Goal: Task Accomplishment & Management: Complete application form

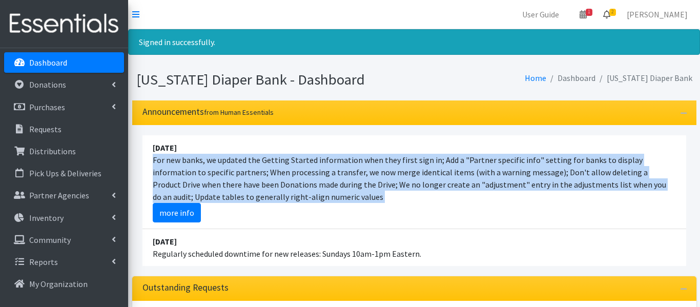
click at [616, 14] on span "2" at bounding box center [612, 12] width 7 height 7
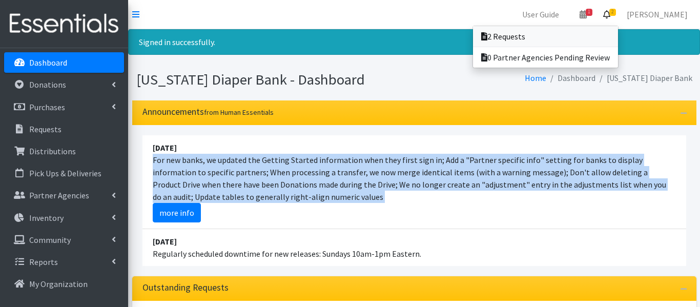
click at [610, 40] on link "2 Requests" at bounding box center [545, 36] width 145 height 21
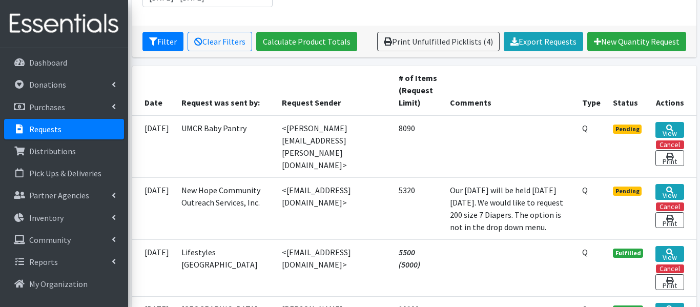
scroll to position [174, 0]
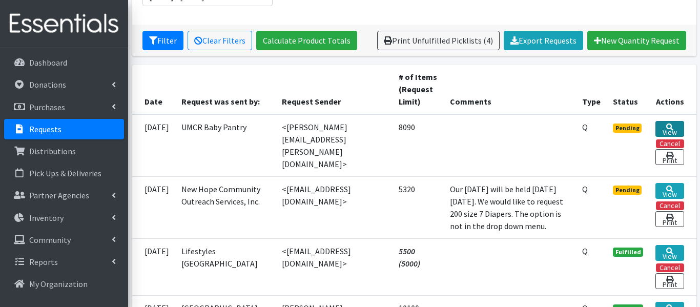
click at [667, 126] on icon at bounding box center [669, 127] width 7 height 7
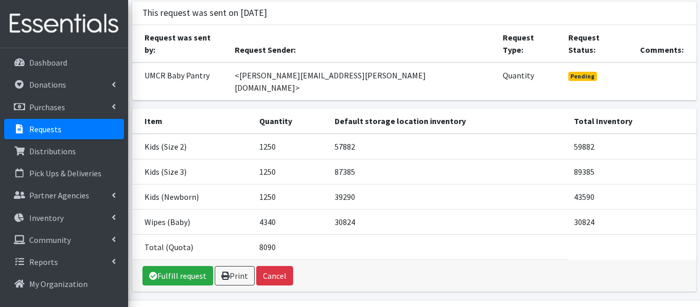
scroll to position [72, 0]
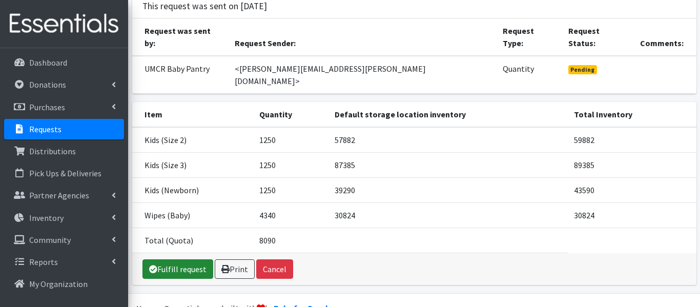
click at [195, 259] on link "Fulfill request" at bounding box center [178, 268] width 71 height 19
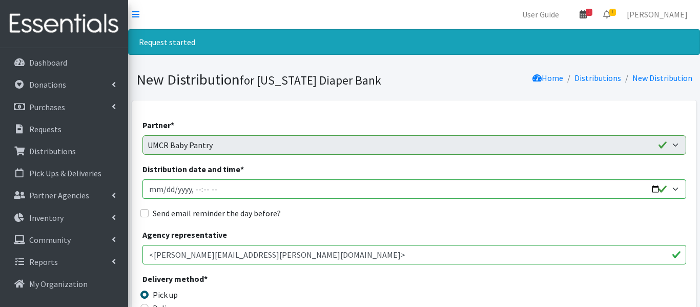
click at [587, 16] on icon at bounding box center [583, 14] width 7 height 8
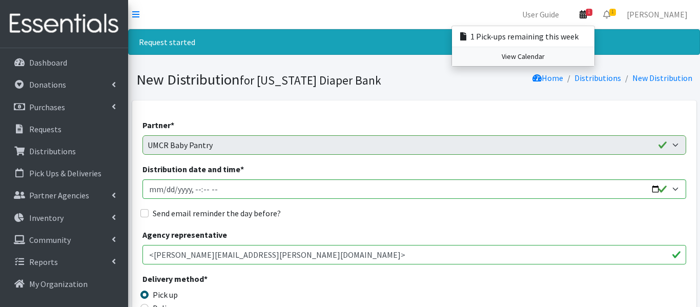
click at [578, 58] on link "View Calendar" at bounding box center [523, 56] width 143 height 19
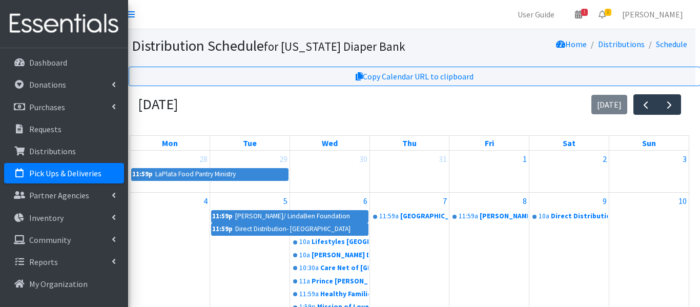
scroll to position [0, 4]
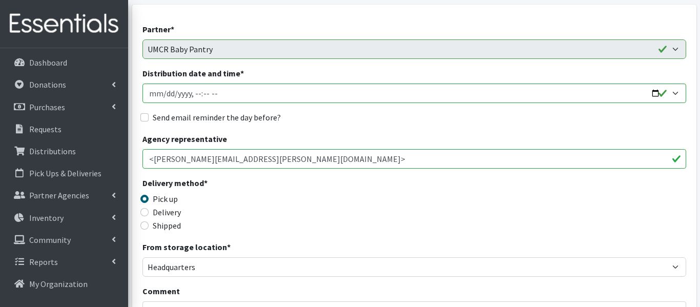
scroll to position [102, 0]
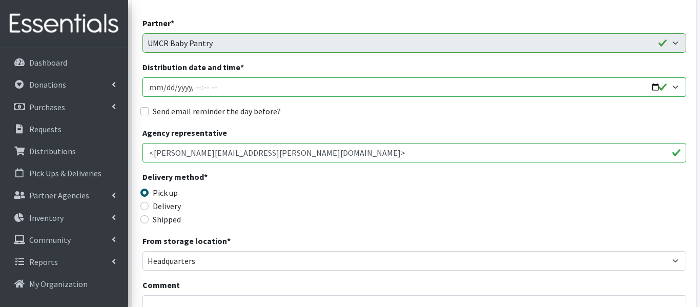
click at [164, 85] on input "Distribution date and time *" at bounding box center [415, 86] width 544 height 19
click at [207, 84] on input "Distribution date and time *" at bounding box center [415, 86] width 544 height 19
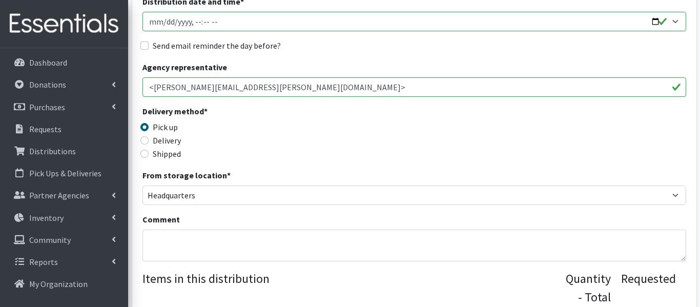
scroll to position [122, 0]
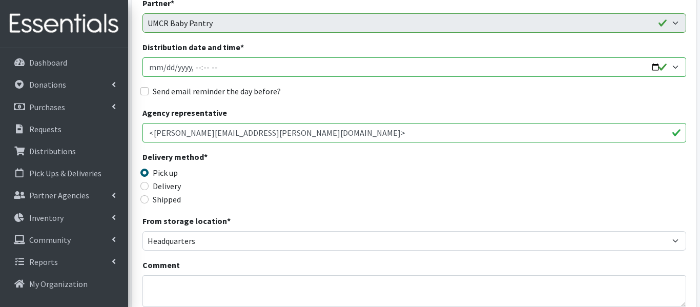
click at [195, 66] on input "Distribution date and time *" at bounding box center [415, 66] width 544 height 19
type input "2025-08-25T10:00"
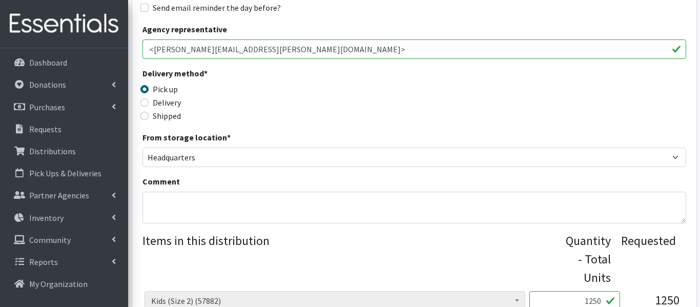
scroll to position [206, 0]
click at [145, 104] on input "Delivery" at bounding box center [144, 102] width 8 height 8
radio input "true"
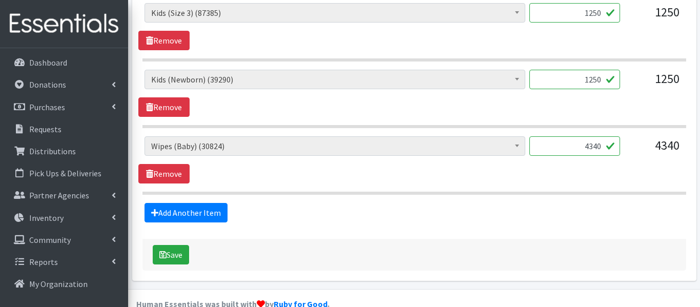
scroll to position [581, 0]
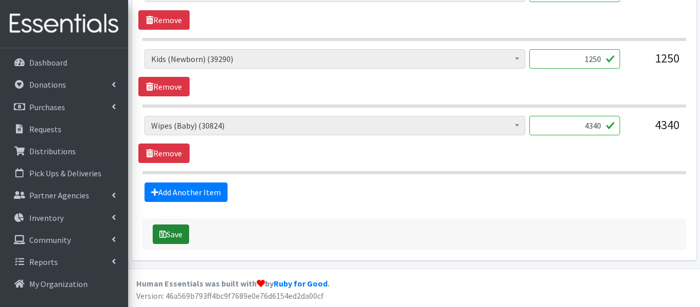
click at [177, 237] on button "Save" at bounding box center [171, 234] width 36 height 19
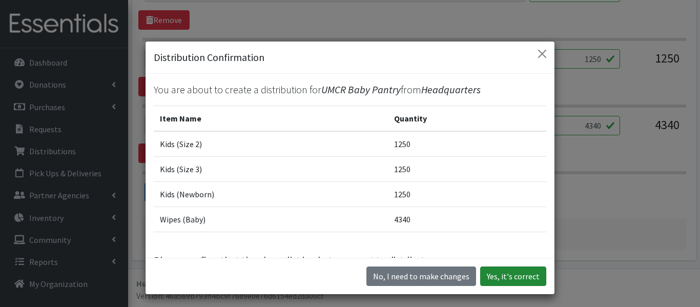
click at [493, 276] on button "Yes, it's correct" at bounding box center [513, 276] width 66 height 19
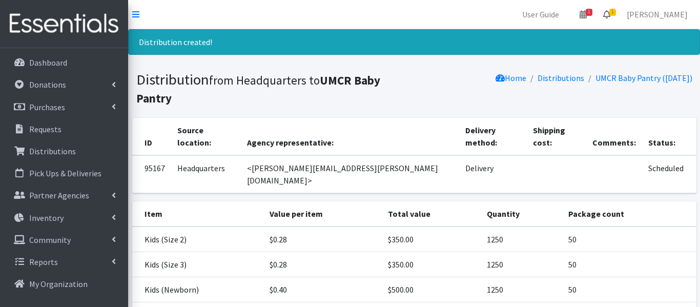
click at [611, 13] on icon at bounding box center [606, 14] width 7 height 8
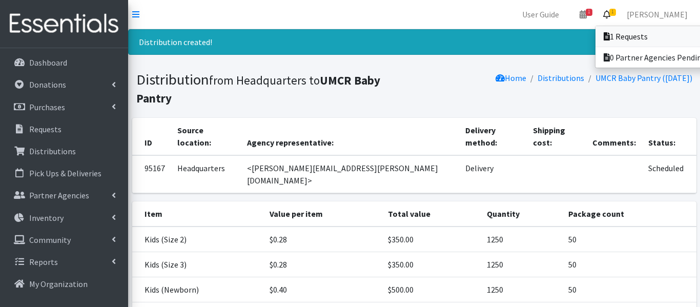
click at [644, 33] on link "1 Requests" at bounding box center [667, 36] width 143 height 21
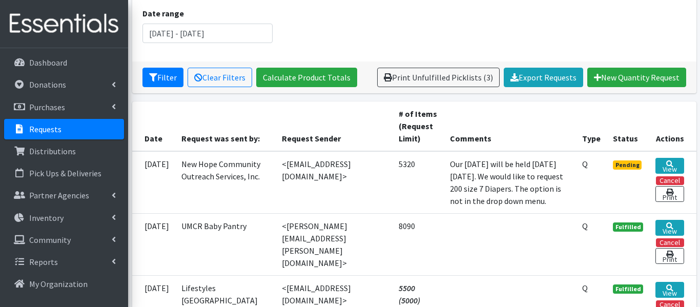
scroll to position [215, 0]
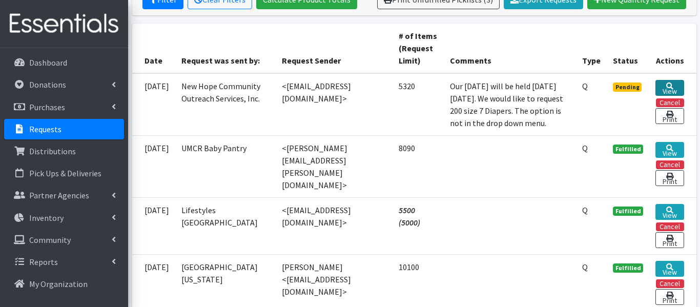
click at [666, 85] on link "View" at bounding box center [670, 88] width 28 height 16
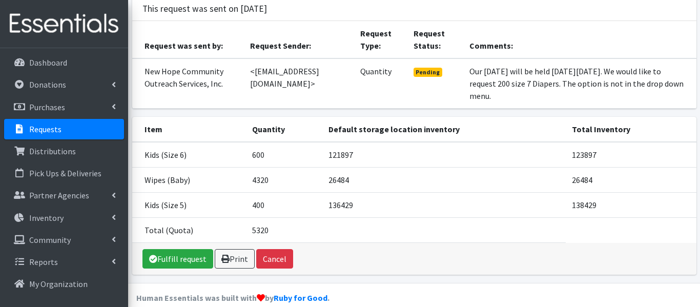
scroll to position [110, 0]
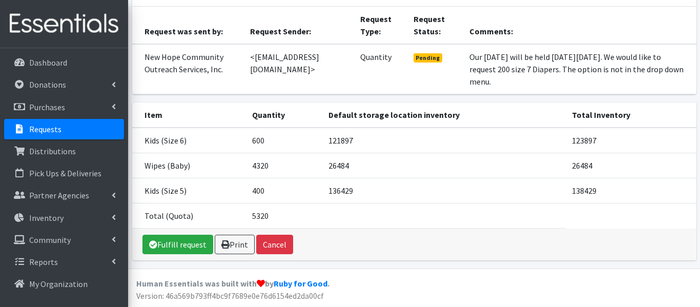
click at [555, 105] on th "Default storage location inventory" at bounding box center [443, 115] width 243 height 25
click at [173, 239] on link "Fulfill request" at bounding box center [178, 244] width 71 height 19
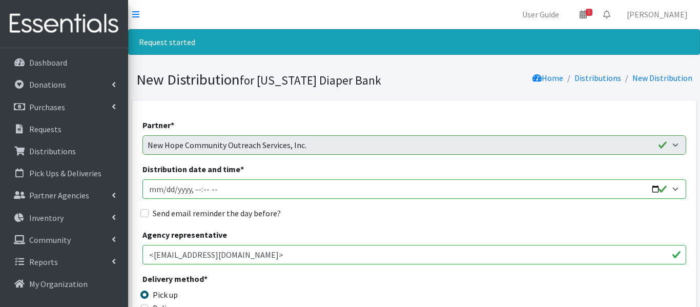
click at [196, 189] on input "Distribution date and time *" at bounding box center [415, 188] width 544 height 19
type input "[DATE]T10:00"
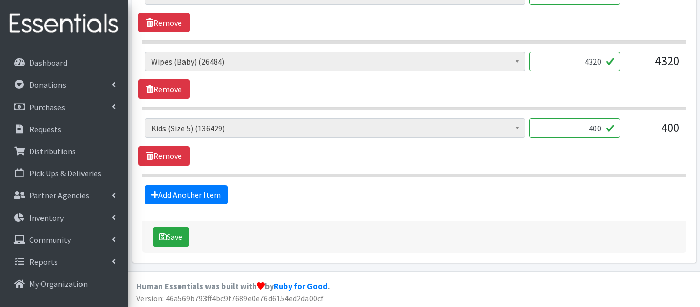
scroll to position [514, 0]
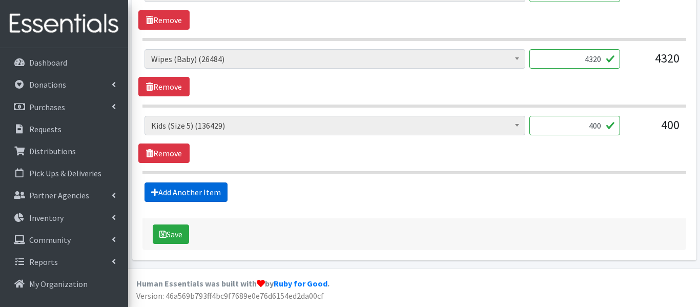
click at [171, 193] on link "Add Another Item" at bounding box center [186, 191] width 83 height 19
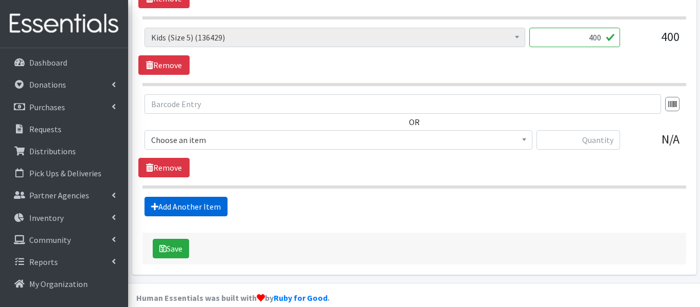
scroll to position [617, 0]
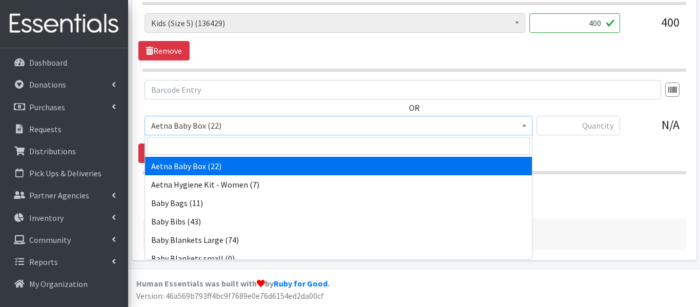
click at [525, 127] on span at bounding box center [524, 124] width 10 height 16
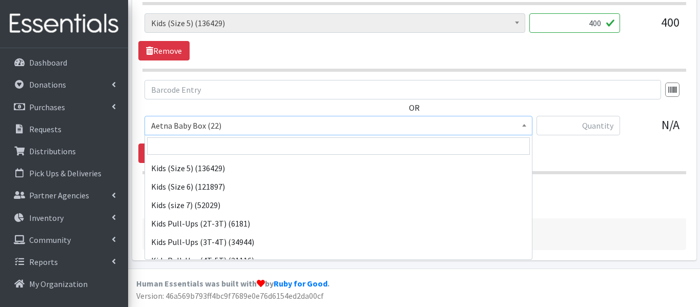
scroll to position [313, 0]
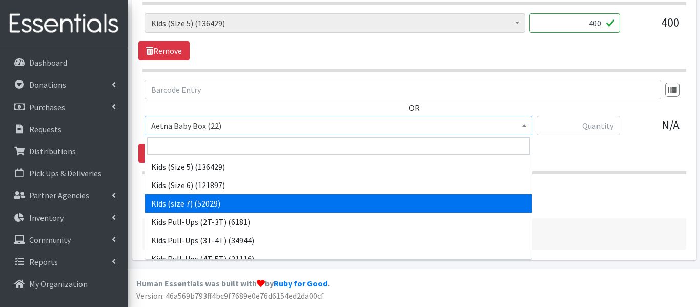
select select "14380"
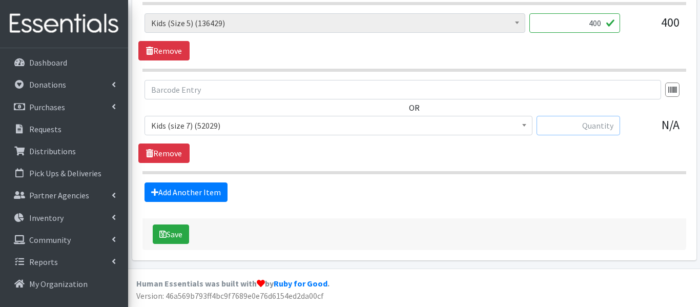
click at [612, 130] on input "text" at bounding box center [579, 125] width 84 height 19
type input "3"
type input "200"
click at [175, 233] on button "Save" at bounding box center [171, 234] width 36 height 19
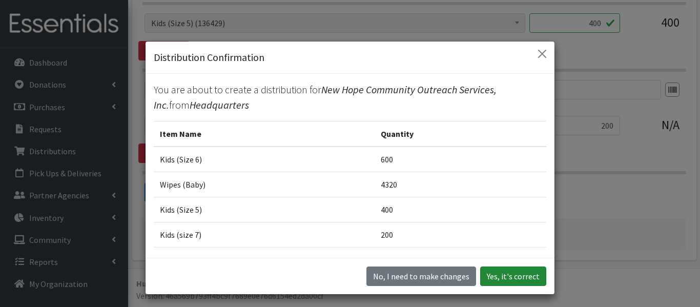
click at [527, 279] on button "Yes, it's correct" at bounding box center [513, 276] width 66 height 19
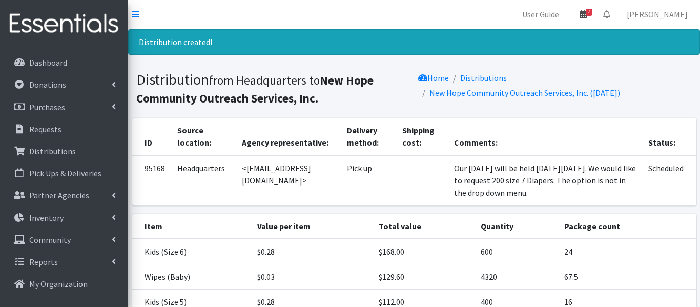
click at [587, 15] on icon at bounding box center [583, 14] width 7 height 8
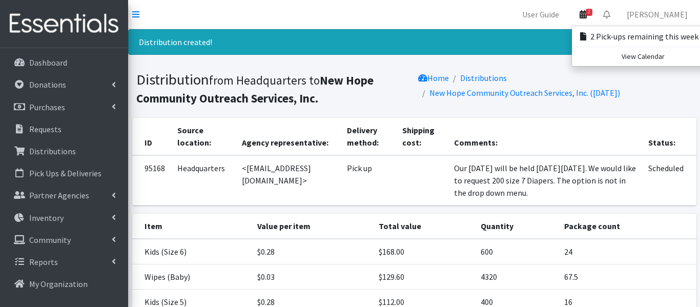
click at [587, 11] on icon at bounding box center [583, 14] width 7 height 8
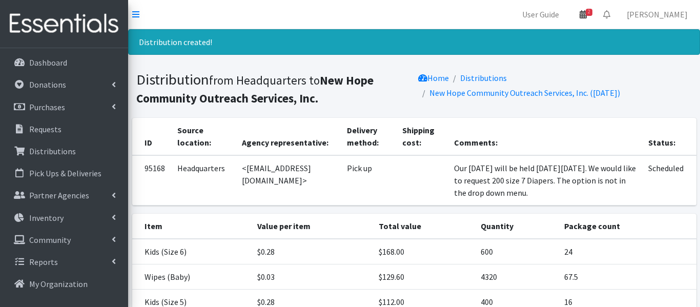
click at [587, 11] on icon at bounding box center [583, 14] width 7 height 8
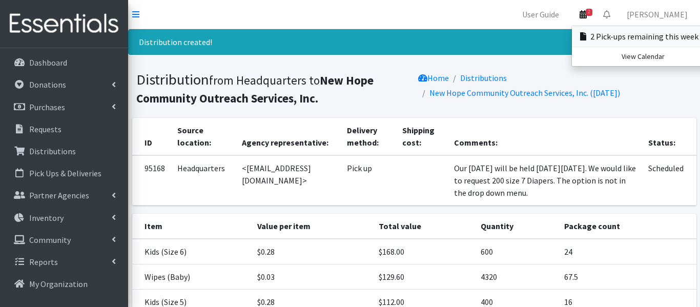
click at [622, 36] on link "2 Pick-ups remaining this week" at bounding box center [643, 36] width 143 height 21
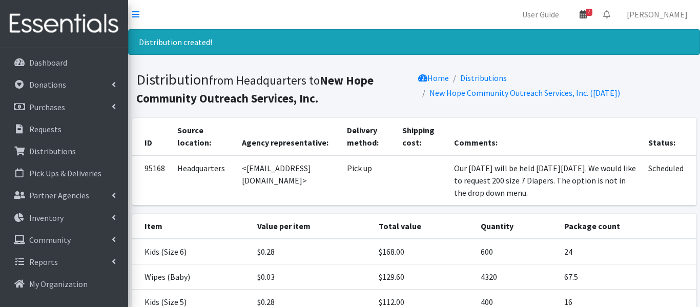
click at [587, 16] on icon at bounding box center [583, 14] width 7 height 8
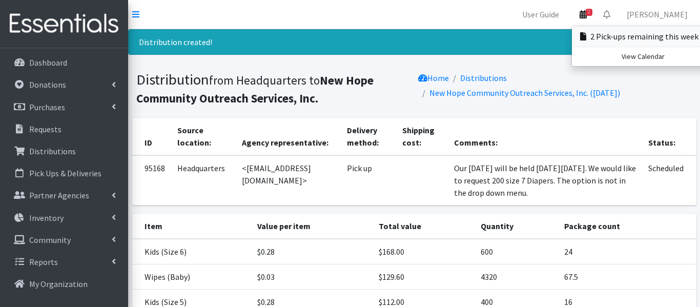
click at [586, 35] on icon at bounding box center [583, 36] width 6 height 8
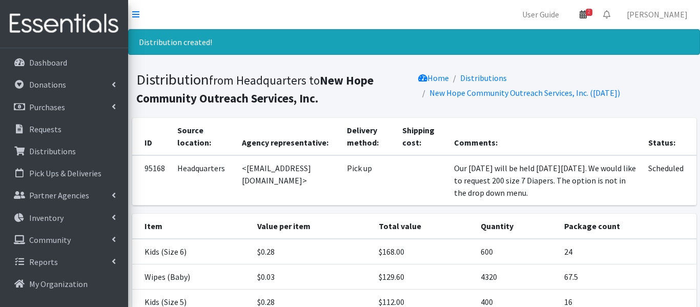
click at [587, 15] on icon at bounding box center [583, 14] width 7 height 8
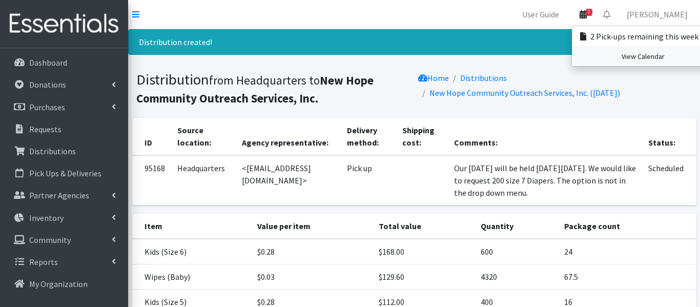
click at [651, 59] on link "View Calendar" at bounding box center [643, 56] width 143 height 19
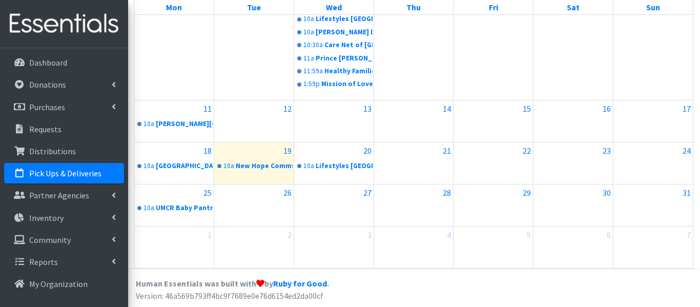
scroll to position [223, 2]
click at [58, 151] on p "Distributions" at bounding box center [52, 151] width 47 height 10
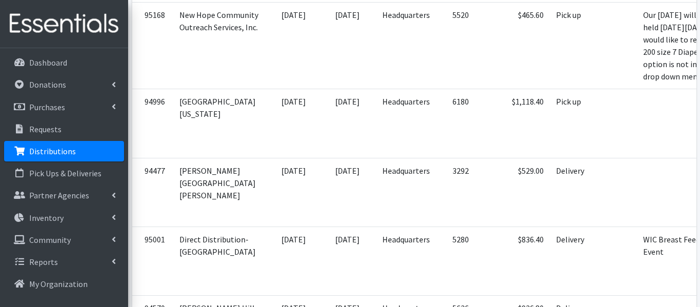
scroll to position [426, 0]
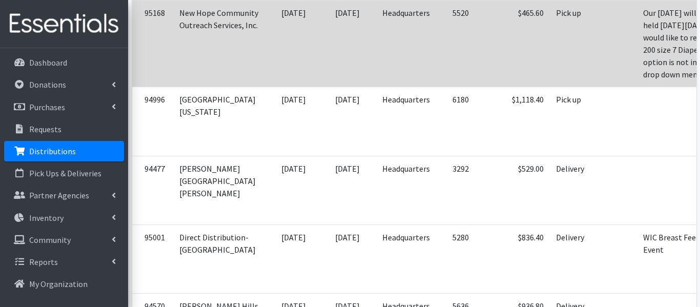
click at [550, 87] on td "Pick up" at bounding box center [571, 44] width 43 height 87
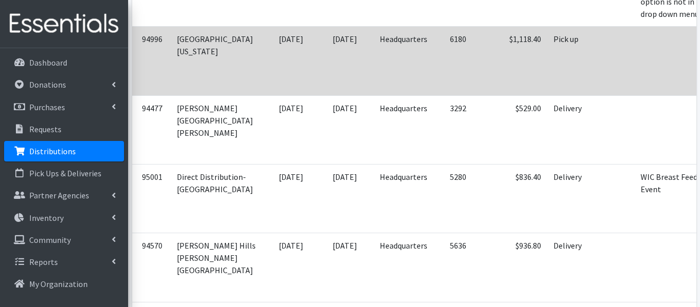
scroll to position [0, 0]
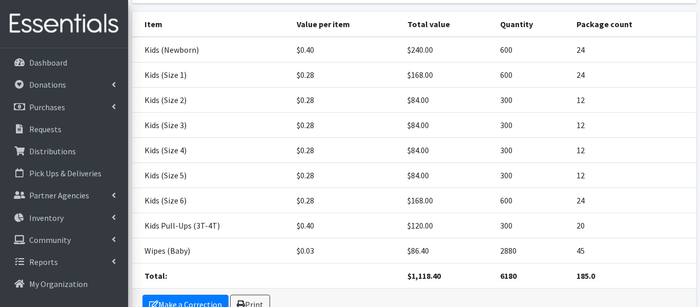
scroll to position [156, 0]
click at [667, 137] on td "12" at bounding box center [634, 149] width 126 height 25
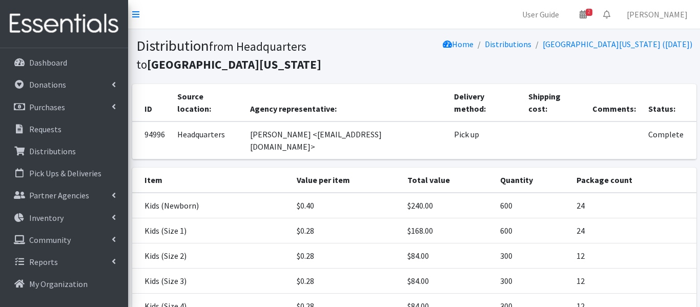
scroll to position [191, 0]
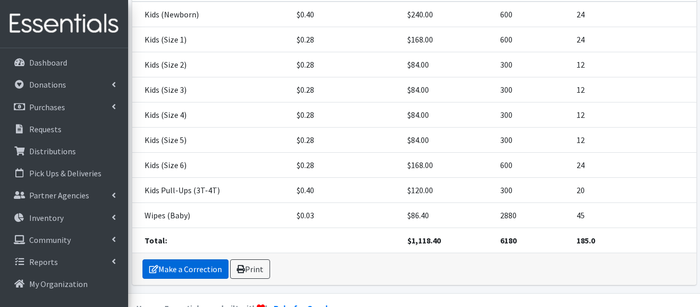
click at [189, 259] on link "Make a Correction" at bounding box center [186, 268] width 86 height 19
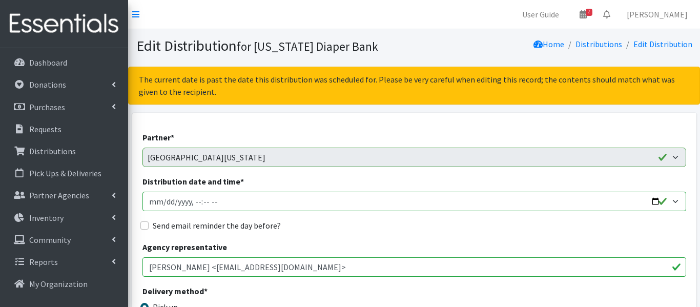
click at [165, 199] on input "Distribution date and time *" at bounding box center [415, 201] width 544 height 19
type input "[DATE]T10:00"
click at [587, 17] on icon at bounding box center [583, 14] width 7 height 8
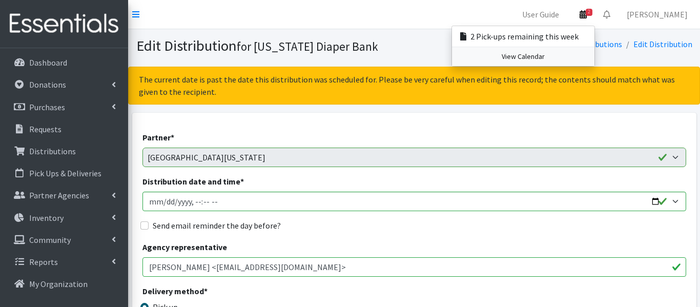
click at [583, 60] on link "View Calendar" at bounding box center [523, 56] width 143 height 19
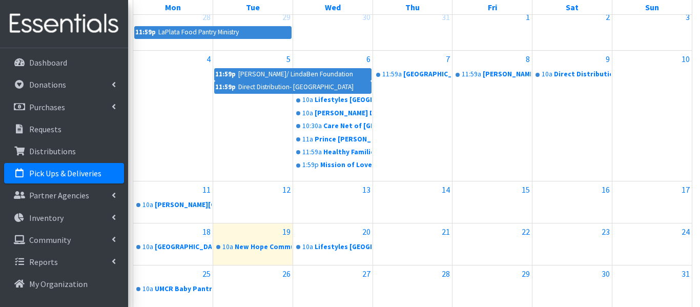
scroll to position [0, 2]
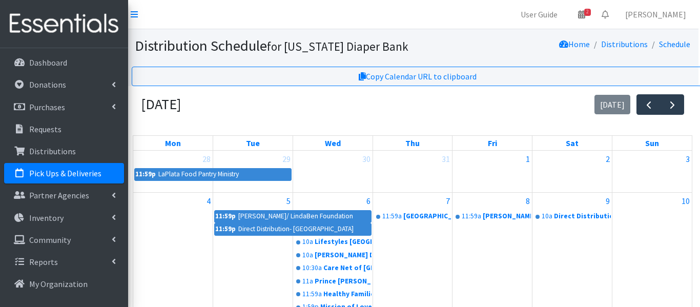
click at [583, 60] on section "Distribution Schedule for [US_STATE] Diaper Bank Home Distributions Schedule" at bounding box center [413, 47] width 572 height 37
click at [496, 34] on section "Distribution Schedule for [US_STATE] Diaper Bank Home Distributions Schedule" at bounding box center [413, 47] width 572 height 37
click at [591, 13] on span "2" at bounding box center [587, 12] width 7 height 7
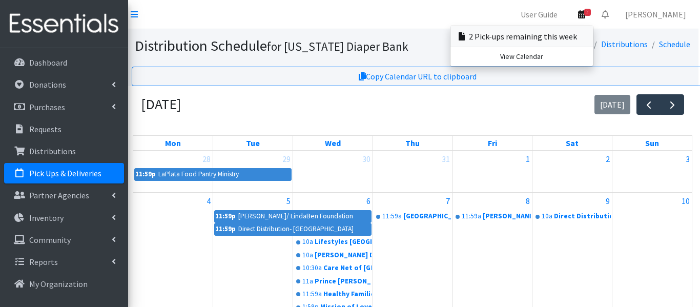
click at [593, 37] on link "2 Pick-ups remaining this week" at bounding box center [522, 36] width 143 height 21
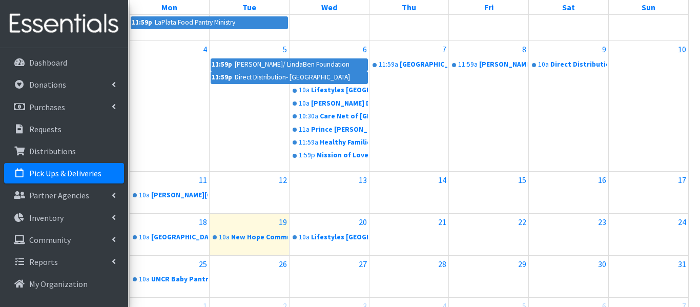
scroll to position [152, 5]
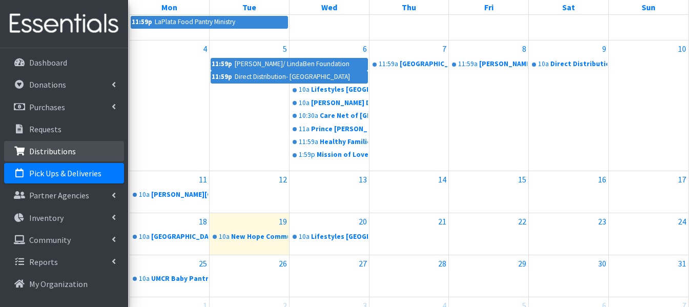
click at [69, 148] on p "Distributions" at bounding box center [52, 151] width 47 height 10
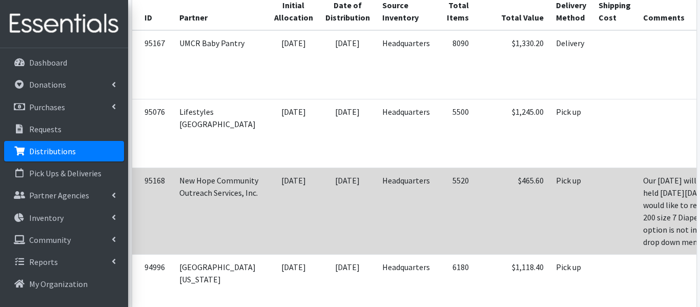
scroll to position [0, 28]
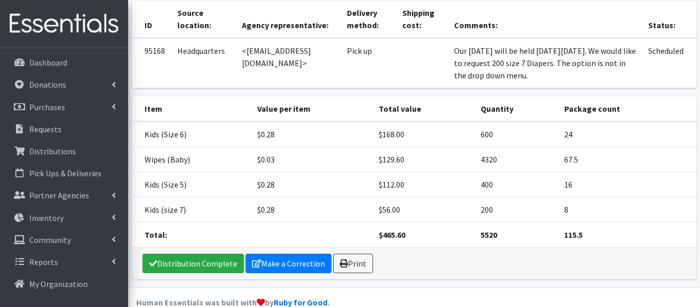
scroll to position [103, 0]
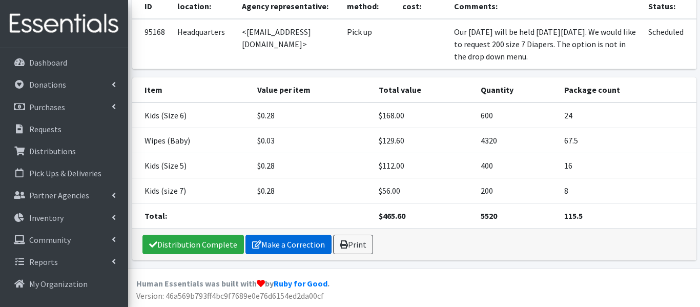
click at [277, 243] on link "Make a Correction" at bounding box center [289, 244] width 86 height 19
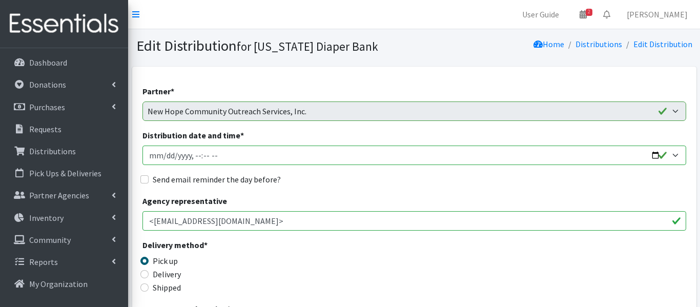
click at [164, 151] on input "Distribution date and time *" at bounding box center [415, 155] width 544 height 19
type input "[DATE]T10:00"
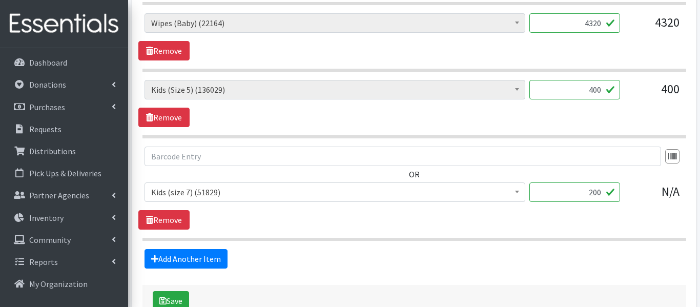
scroll to position [583, 0]
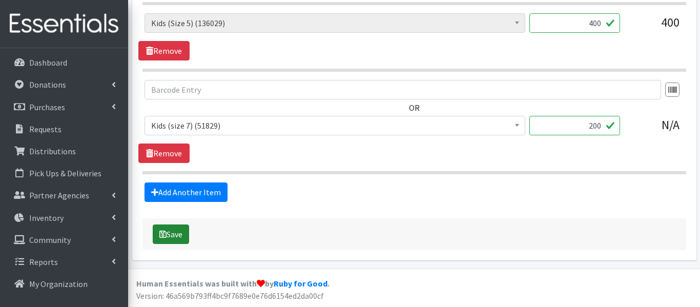
click at [180, 230] on button "Save" at bounding box center [171, 234] width 36 height 19
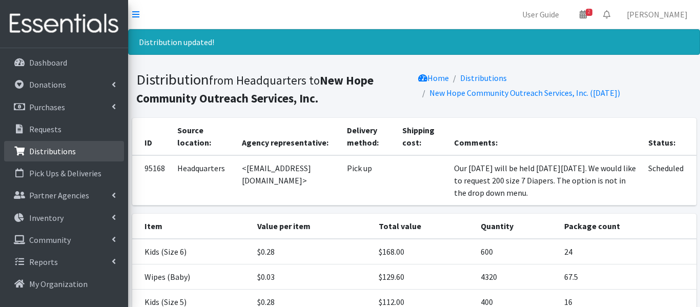
click at [61, 144] on link "Distributions" at bounding box center [64, 151] width 120 height 21
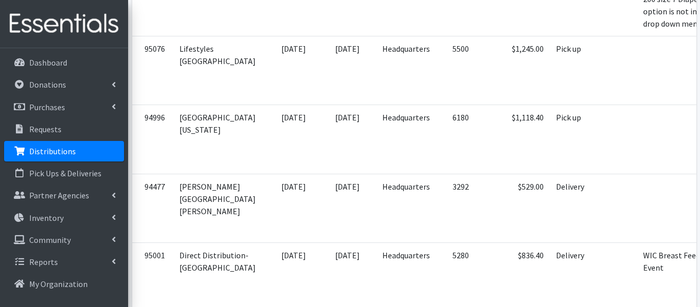
scroll to position [416, 0]
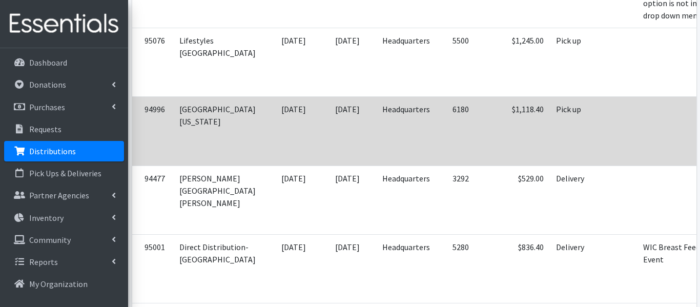
click at [593, 166] on td at bounding box center [615, 131] width 45 height 69
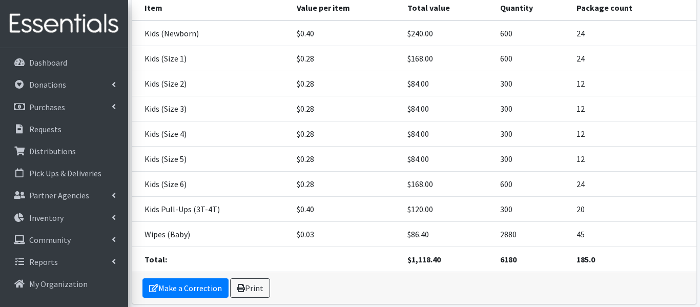
scroll to position [175, 0]
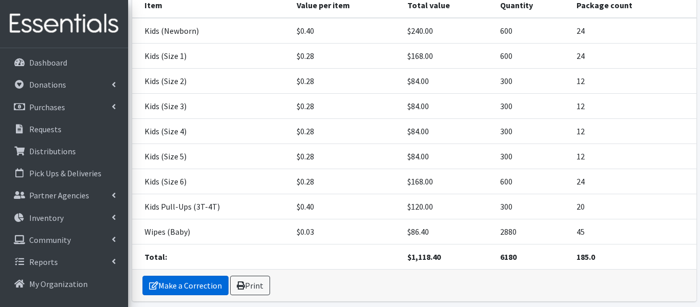
click at [177, 276] on link "Make a Correction" at bounding box center [186, 285] width 86 height 19
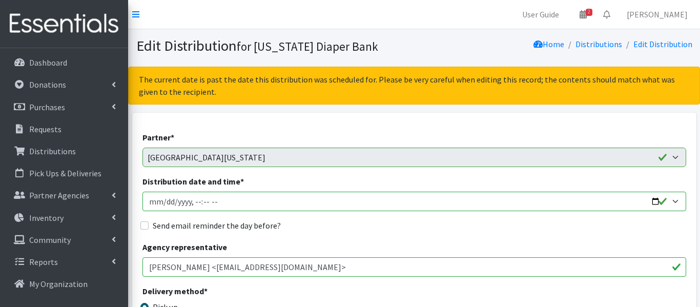
click at [166, 200] on input "Distribution date and time *" at bounding box center [415, 201] width 544 height 19
type input "[DATE]T10:00"
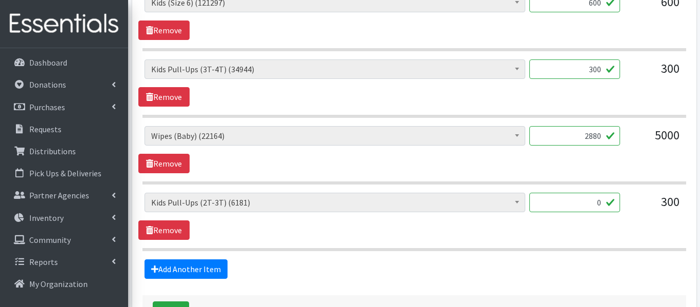
scroll to position [993, 0]
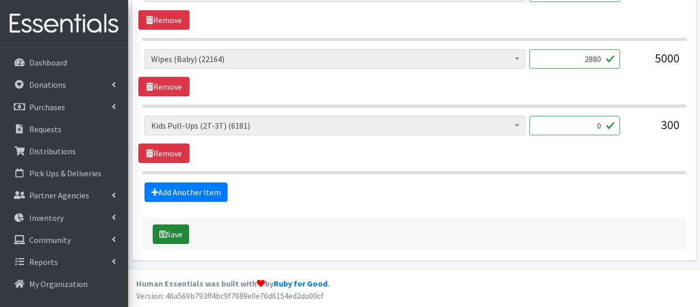
click at [178, 232] on button "Save" at bounding box center [171, 234] width 36 height 19
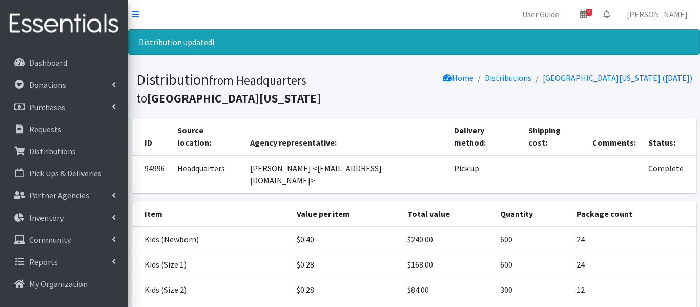
click at [178, 252] on td "Kids (Size 1)" at bounding box center [211, 264] width 158 height 25
click at [532, 85] on li "Distributions" at bounding box center [503, 78] width 58 height 15
click at [77, 152] on link "Distributions" at bounding box center [64, 151] width 120 height 21
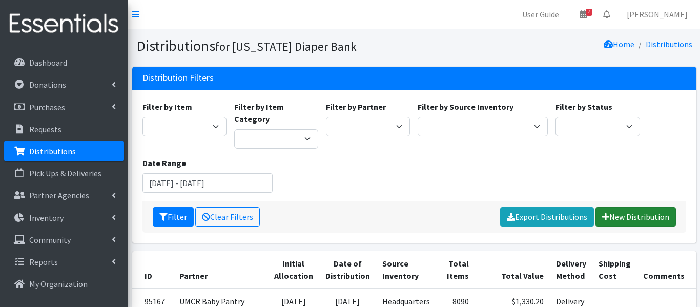
click at [638, 207] on link "New Distribution" at bounding box center [636, 216] width 80 height 19
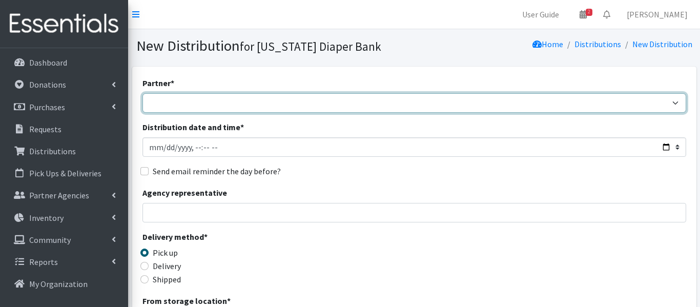
click at [207, 100] on select "[PERSON_NAME]/ LindaBen Foundation [GEOGRAPHIC_DATA] Student Parent Association…" at bounding box center [415, 102] width 544 height 19
click at [155, 106] on select "[PERSON_NAME]/ LindaBen Foundation [GEOGRAPHIC_DATA] Student Parent Association…" at bounding box center [415, 102] width 544 height 19
select select "6456"
click at [143, 93] on select "Annabelle Beavan/ LindaBen Foundation Bowie State University Student Parent Ass…" at bounding box center [415, 102] width 544 height 19
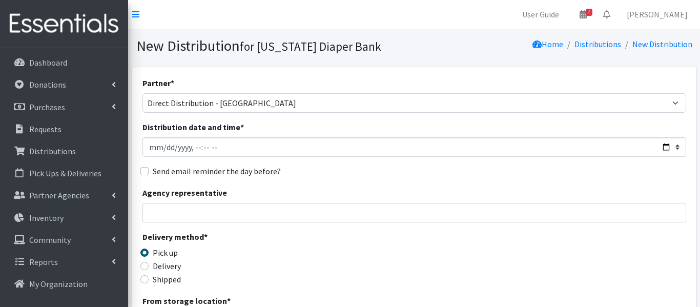
click at [152, 190] on label "Agency representative" at bounding box center [185, 193] width 85 height 12
click at [152, 203] on input "Agency representative" at bounding box center [415, 212] width 544 height 19
click at [163, 149] on input "Distribution date and time *" at bounding box center [415, 146] width 544 height 19
click at [193, 146] on input "Distribution date and time *" at bounding box center [415, 146] width 544 height 19
click at [165, 148] on input "Distribution date and time *" at bounding box center [415, 146] width 544 height 19
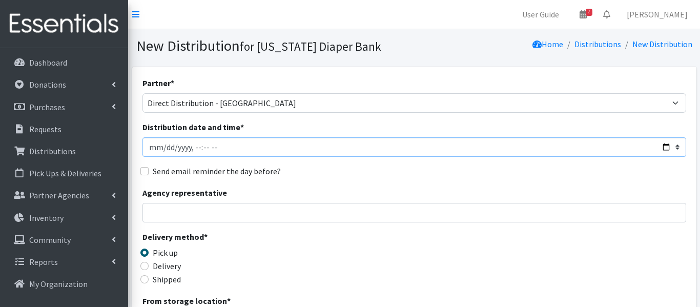
type input "2025-08-21T22:00"
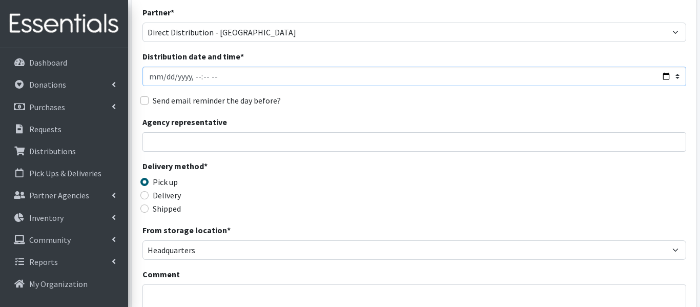
scroll to position [71, 0]
click at [145, 194] on input "Delivery" at bounding box center [144, 195] width 8 height 8
radio input "true"
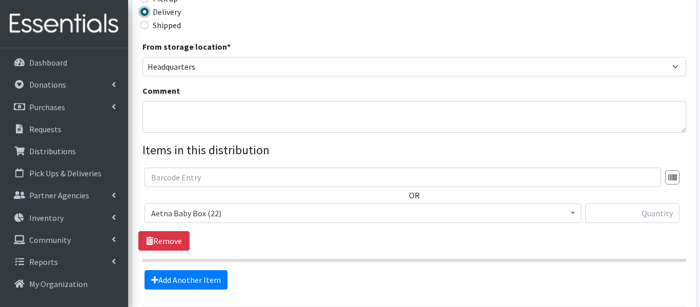
scroll to position [255, 0]
click at [157, 120] on textarea "Comment" at bounding box center [415, 116] width 544 height 32
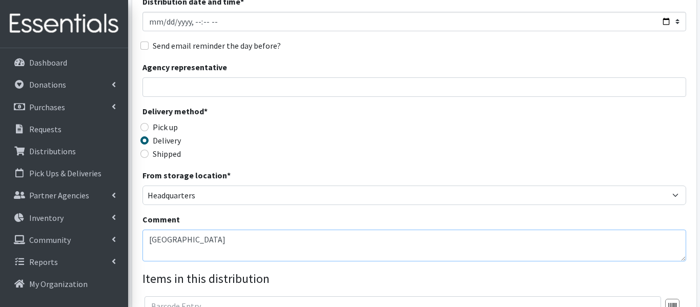
scroll to position [123, 0]
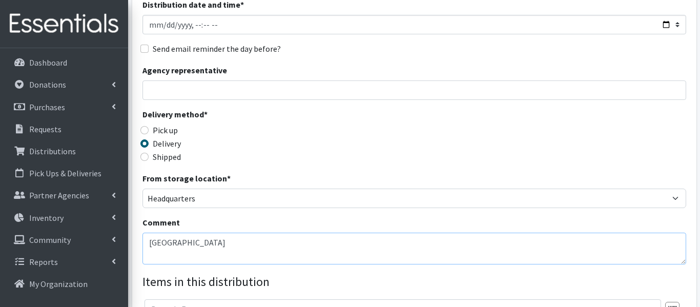
type textarea "[GEOGRAPHIC_DATA]"
click at [156, 94] on input "Agency representative" at bounding box center [415, 89] width 544 height 19
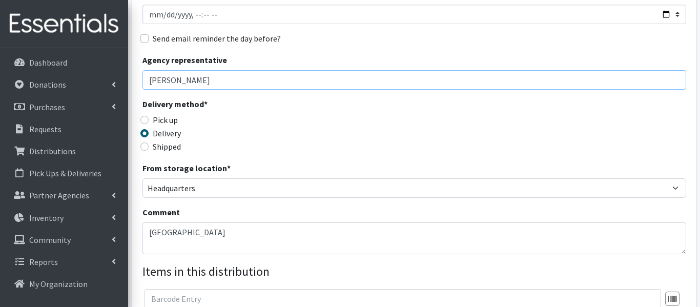
scroll to position [134, 0]
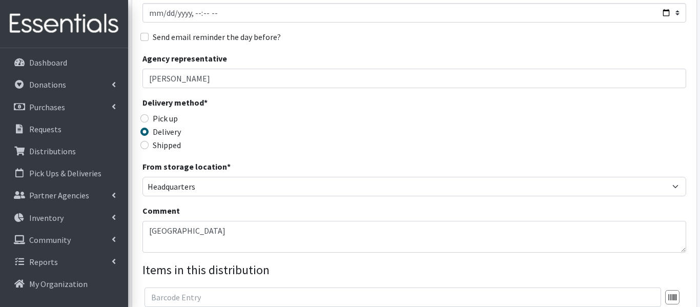
click at [133, 96] on div "Partner * Annabelle Beavan/ LindaBen Foundation Bowie State University Student …" at bounding box center [414, 200] width 564 height 536
click at [193, 78] on input "Andrea Hall" at bounding box center [415, 78] width 544 height 19
click at [205, 78] on input "Andrea Hall 301-922-4125" at bounding box center [415, 78] width 544 height 19
click at [191, 77] on input "Andrea Hall 301)922-4125" at bounding box center [415, 78] width 544 height 19
click at [207, 74] on input "Andrea Hall (301)922-4125" at bounding box center [415, 78] width 544 height 19
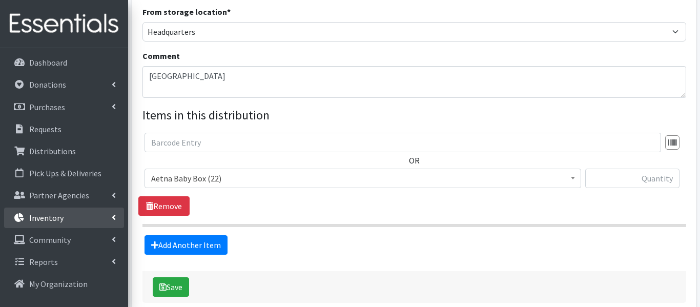
scroll to position [321, 0]
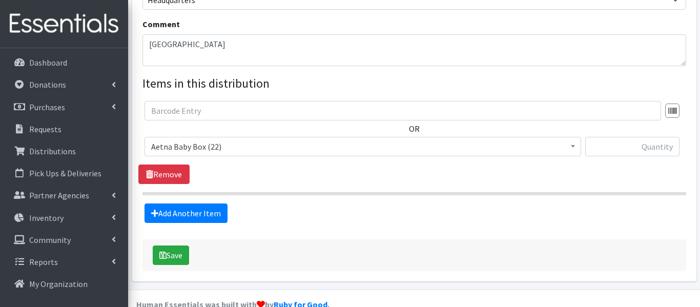
type input "[PERSON_NAME] [PHONE_NUMBER]"
click at [573, 146] on b at bounding box center [573, 146] width 4 height 3
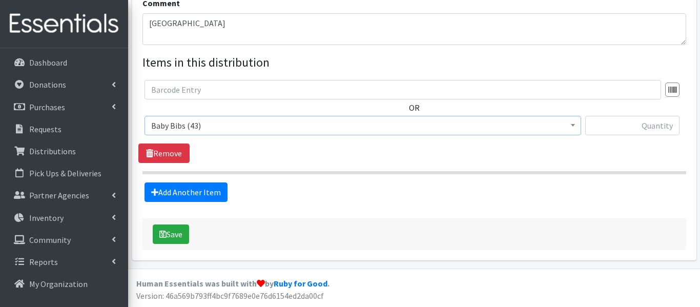
click at [573, 125] on b at bounding box center [573, 125] width 4 height 3
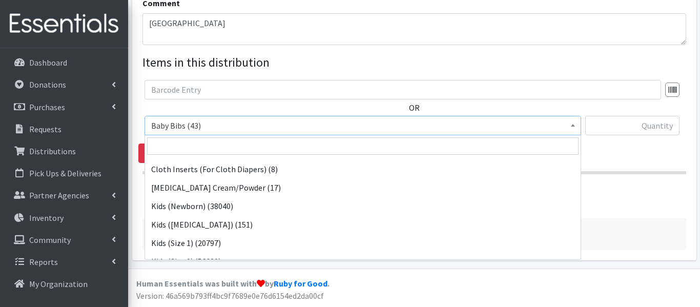
scroll to position [164, 0]
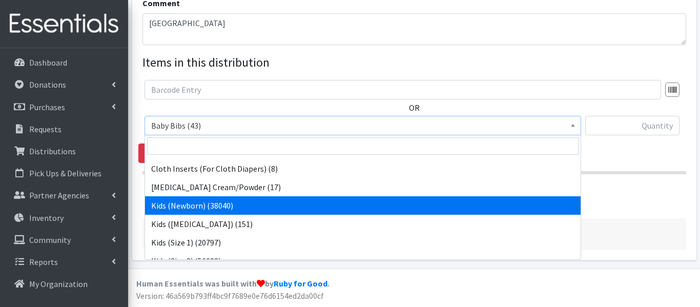
select select "5480"
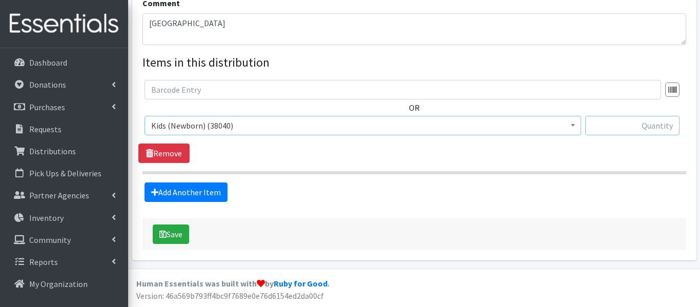
click at [637, 120] on input "text" at bounding box center [632, 125] width 94 height 19
type input "500"
click at [207, 186] on link "Add Another Item" at bounding box center [186, 191] width 83 height 19
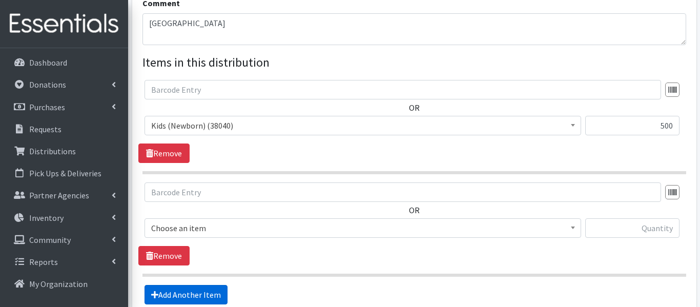
scroll to position [444, 0]
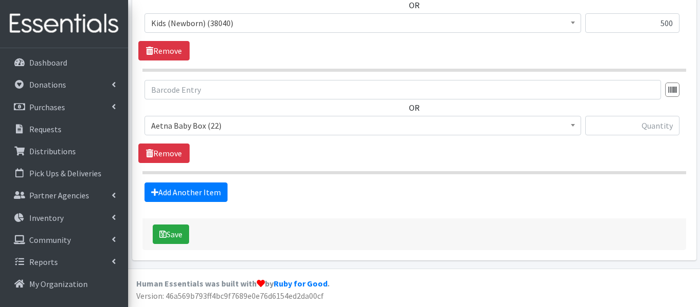
click at [570, 127] on span at bounding box center [573, 124] width 10 height 16
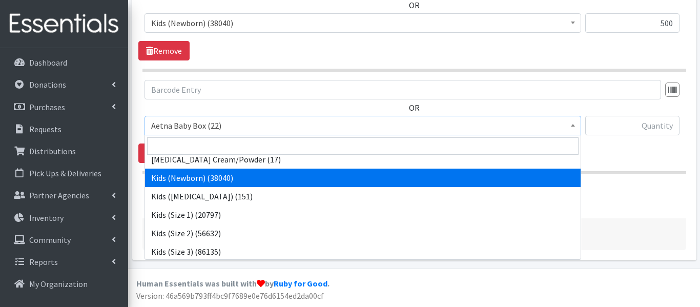
scroll to position [194, 0]
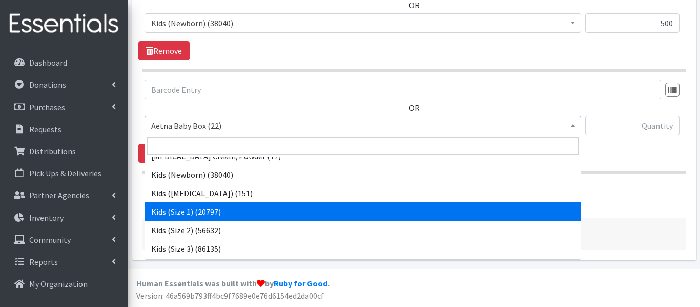
select select "5481"
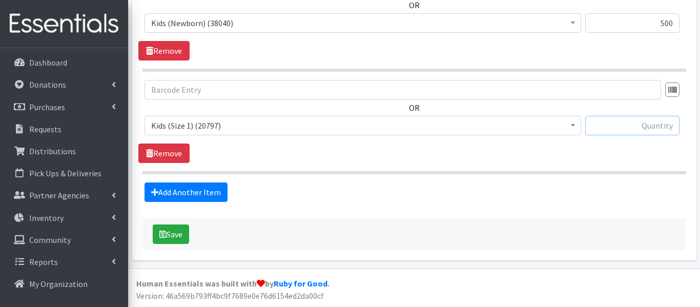
click at [618, 133] on input "text" at bounding box center [632, 125] width 94 height 19
type input "500"
click at [187, 186] on link "Add Another Item" at bounding box center [186, 191] width 83 height 19
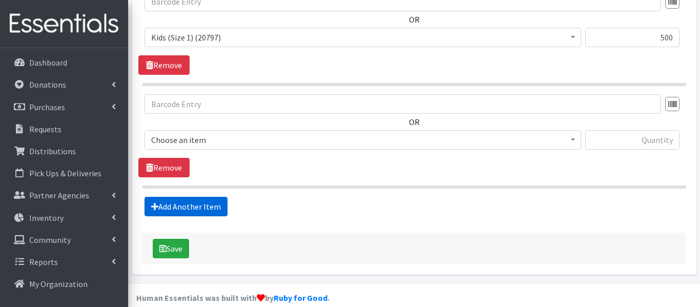
scroll to position [547, 0]
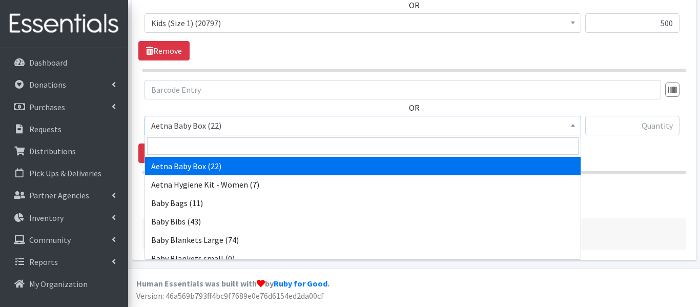
click at [573, 125] on b at bounding box center [573, 125] width 4 height 3
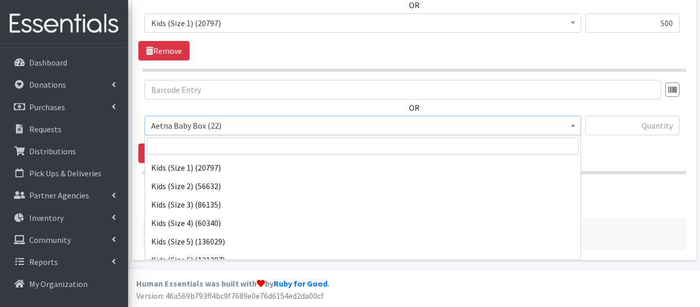
scroll to position [239, 0]
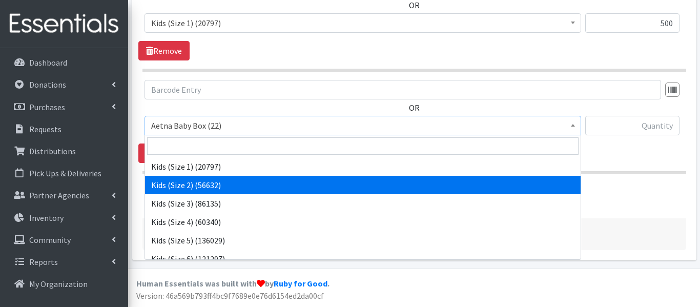
select select "5482"
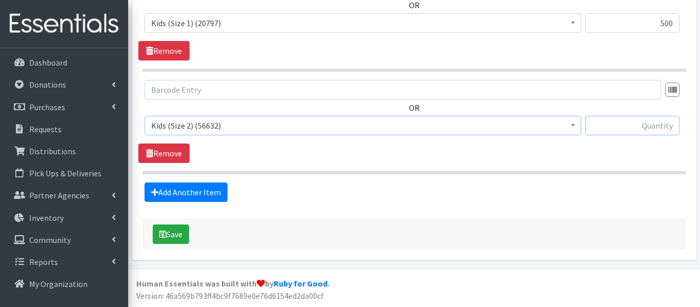
click at [610, 116] on input "text" at bounding box center [632, 125] width 94 height 19
type input "500"
click at [182, 190] on link "Add Another Item" at bounding box center [186, 191] width 83 height 19
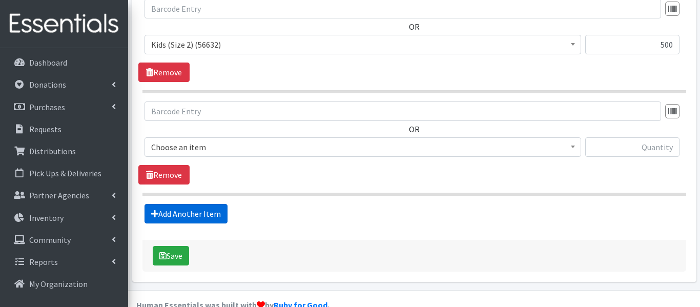
scroll to position [649, 0]
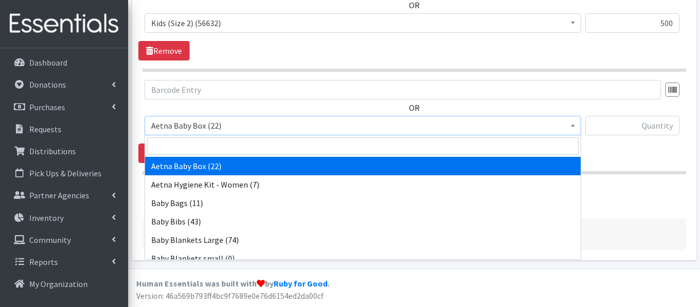
click at [574, 124] on b at bounding box center [573, 125] width 4 height 3
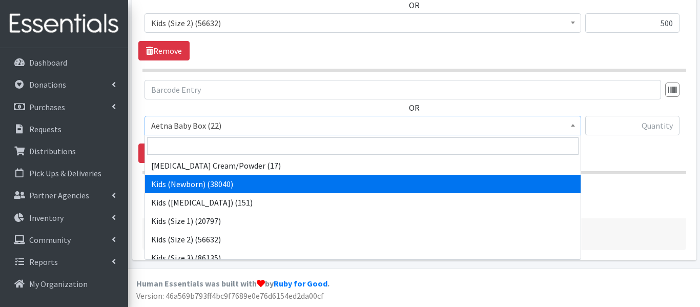
scroll to position [190, 0]
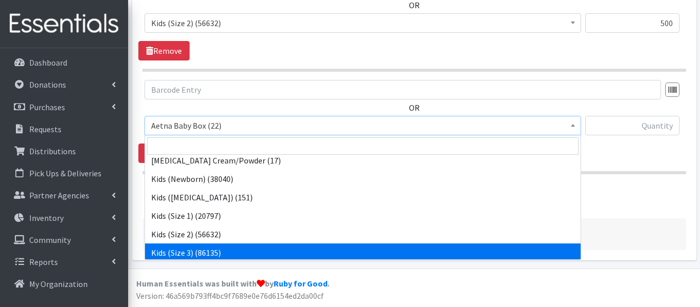
select select "5483"
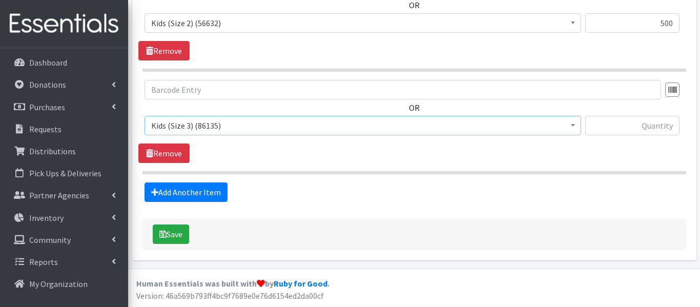
click at [513, 246] on div "Save" at bounding box center [415, 234] width 544 height 32
click at [638, 123] on input "text" at bounding box center [632, 125] width 94 height 19
type input "500"
click at [193, 193] on link "Add Another Item" at bounding box center [186, 191] width 83 height 19
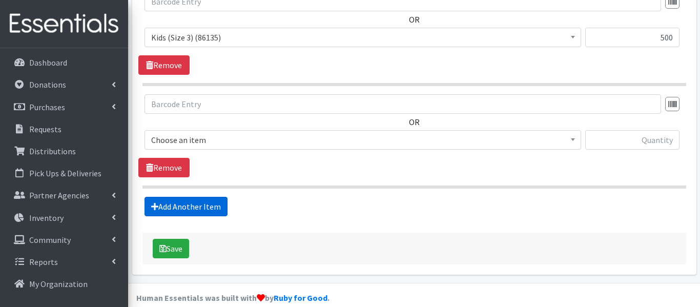
scroll to position [752, 0]
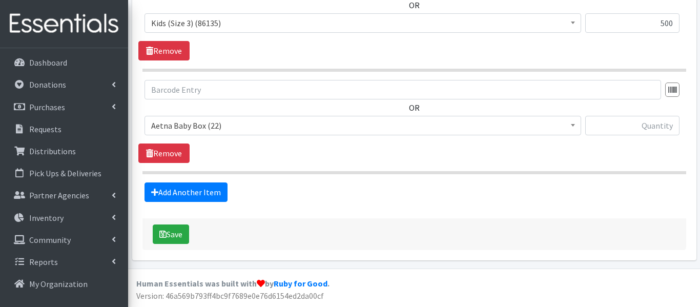
click at [572, 121] on span at bounding box center [573, 124] width 10 height 16
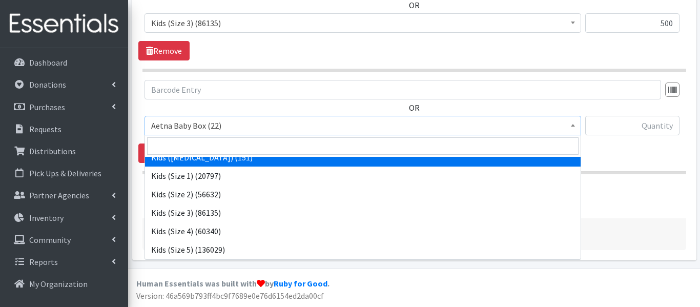
scroll to position [233, 0]
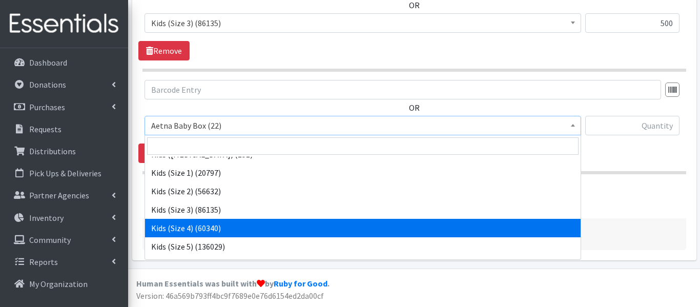
select select "5484"
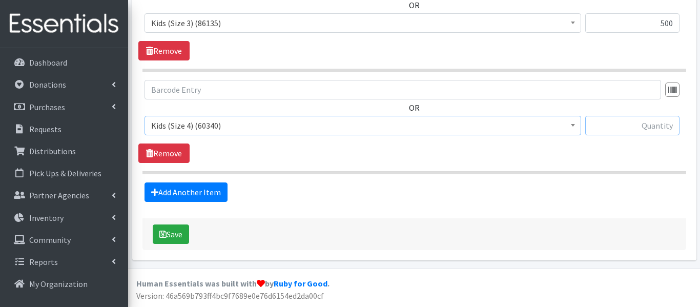
click at [618, 118] on input "text" at bounding box center [632, 125] width 94 height 19
type input "500"
click at [220, 190] on link "Add Another Item" at bounding box center [186, 191] width 83 height 19
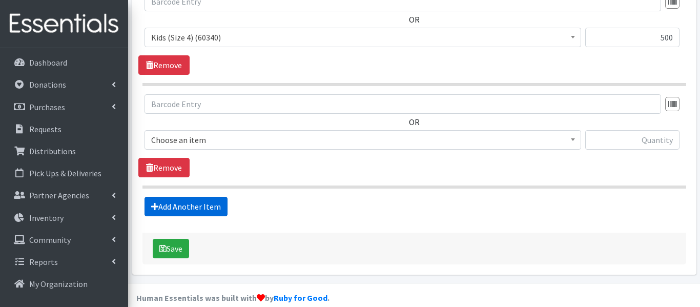
scroll to position [855, 0]
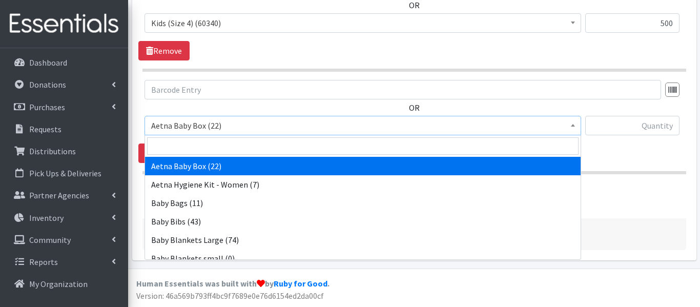
click at [574, 125] on b at bounding box center [573, 125] width 4 height 3
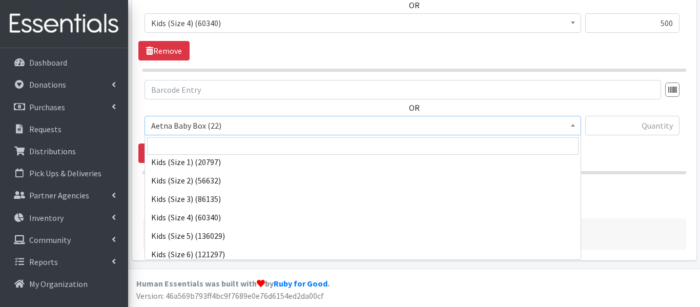
scroll to position [247, 0]
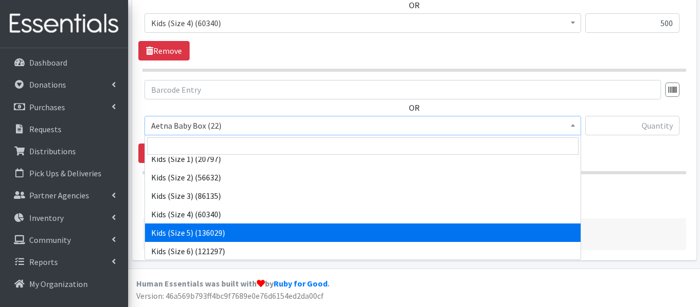
select select "5485"
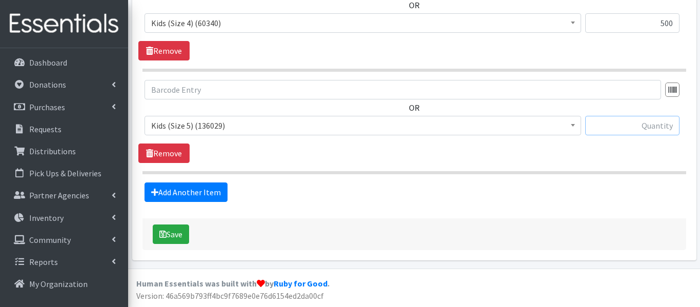
click at [614, 132] on input "text" at bounding box center [632, 125] width 94 height 19
type input "500"
click at [215, 199] on link "Add Another Item" at bounding box center [186, 191] width 83 height 19
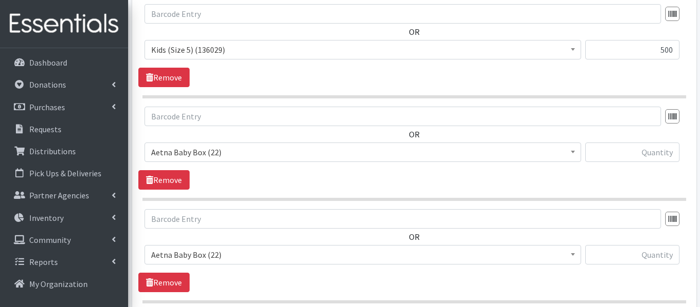
scroll to position [929, 0]
click at [573, 154] on b at bounding box center [573, 153] width 4 height 3
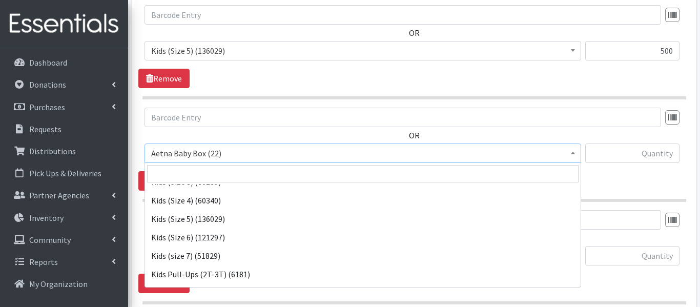
scroll to position [289, 0]
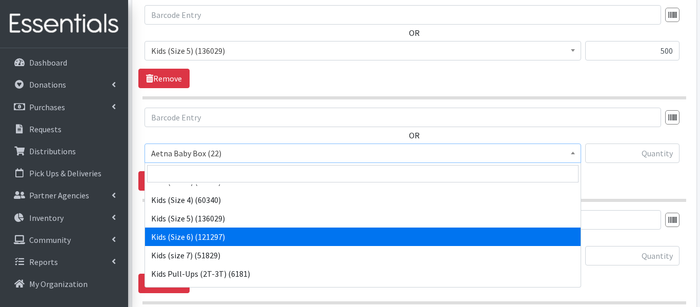
select select "5486"
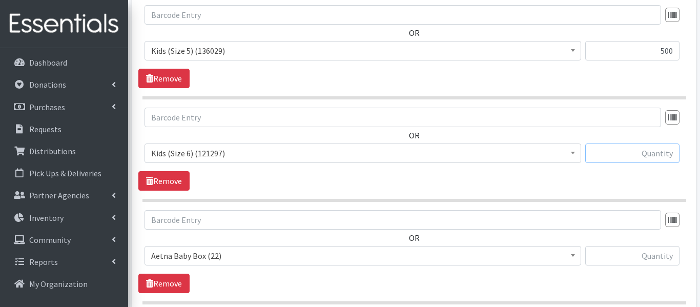
click at [661, 150] on input "text" at bounding box center [632, 153] width 94 height 19
type input "500"
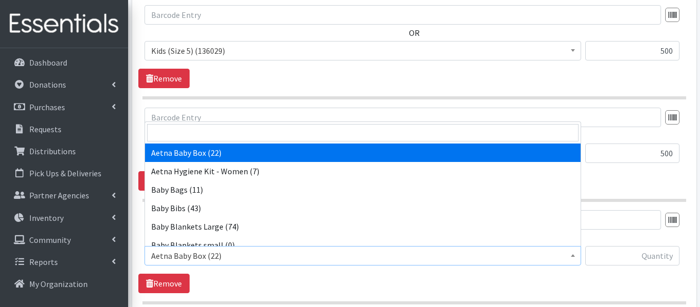
click at [573, 256] on b at bounding box center [573, 255] width 4 height 3
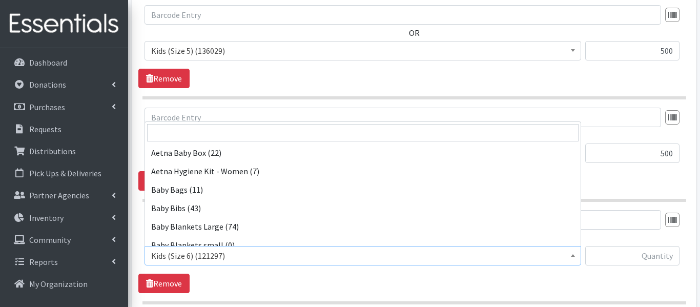
scroll to position [314, 0]
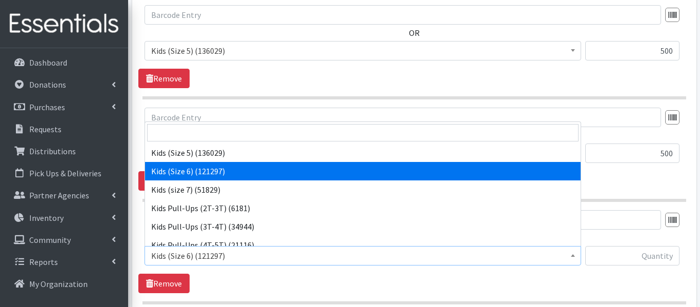
click at [573, 256] on b at bounding box center [573, 255] width 4 height 3
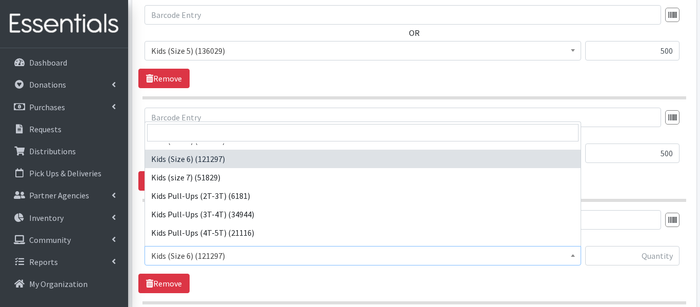
scroll to position [313, 0]
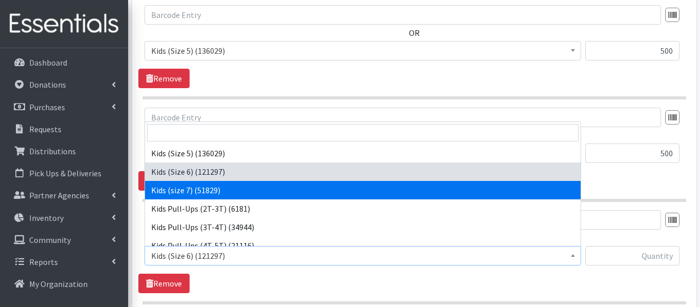
select select "14380"
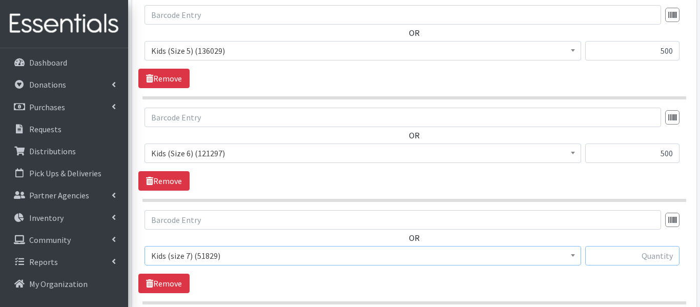
click at [648, 257] on input "text" at bounding box center [632, 255] width 94 height 19
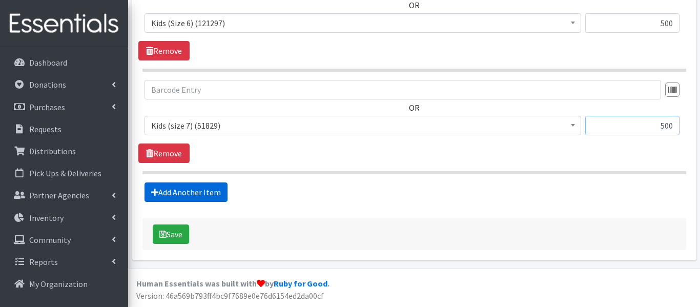
type input "500"
click at [210, 198] on link "Add Another Item" at bounding box center [186, 191] width 83 height 19
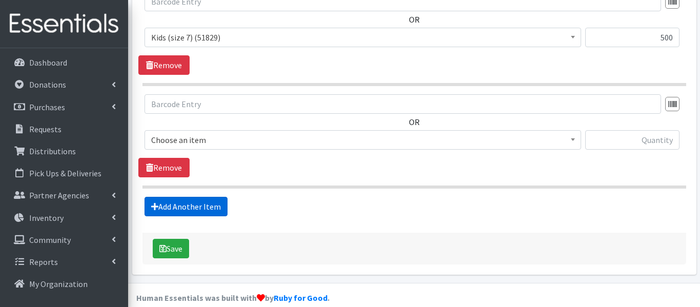
scroll to position [1162, 0]
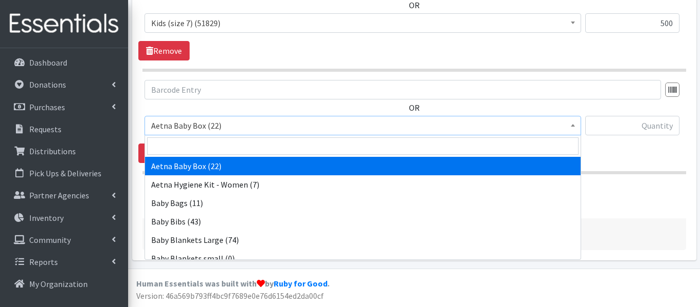
click at [574, 126] on b at bounding box center [573, 125] width 4 height 3
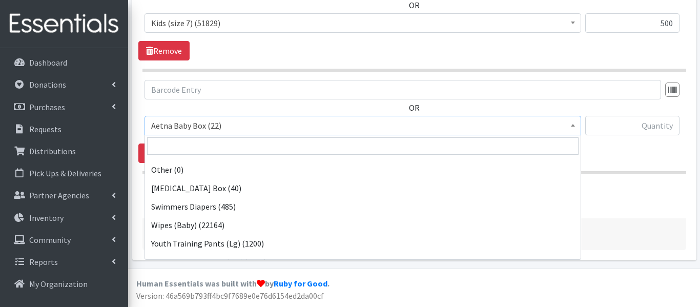
scroll to position [441, 0]
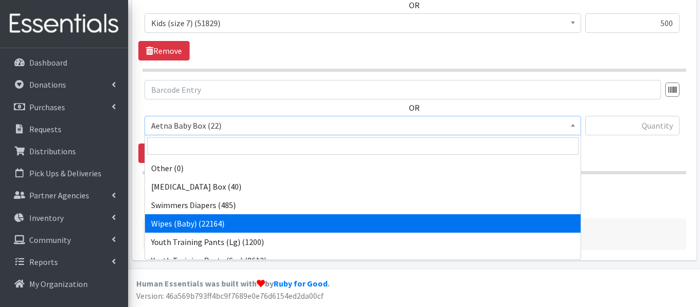
select select "5491"
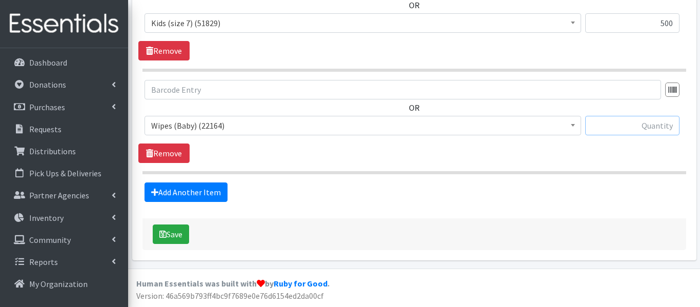
click at [645, 127] on input "text" at bounding box center [632, 125] width 94 height 19
type input "4320"
click at [186, 238] on button "Save" at bounding box center [171, 234] width 36 height 19
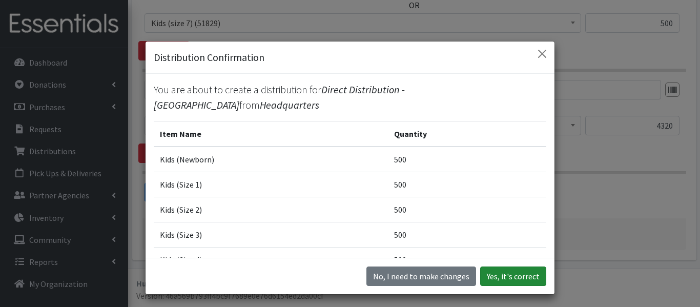
click at [512, 281] on button "Yes, it's correct" at bounding box center [513, 276] width 66 height 19
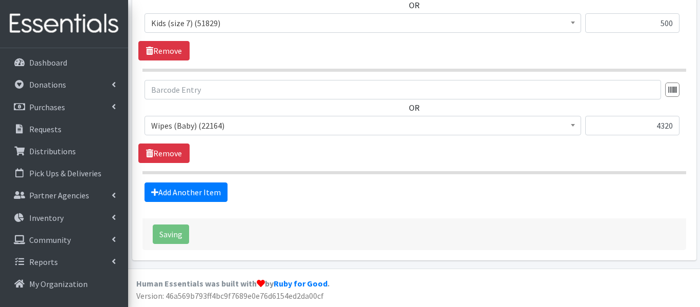
click at [512, 281] on footer "Human Essentials was built with by Ruby for Good . Version: 46a569b793ff4bc9f76…" at bounding box center [414, 288] width 572 height 38
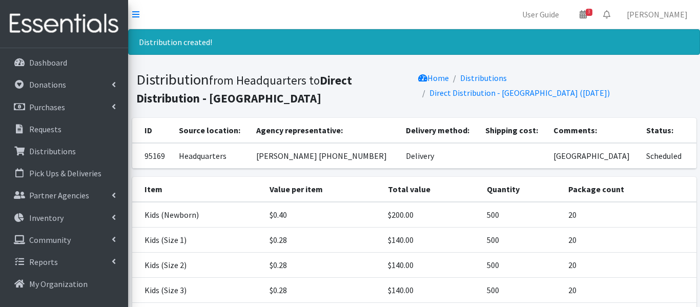
click at [587, 18] on icon at bounding box center [583, 14] width 7 height 8
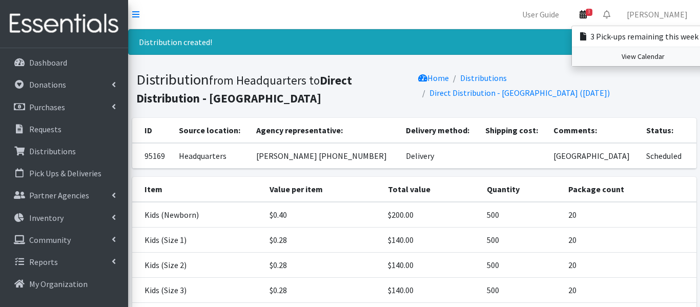
click at [652, 55] on link "View Calendar" at bounding box center [643, 56] width 143 height 19
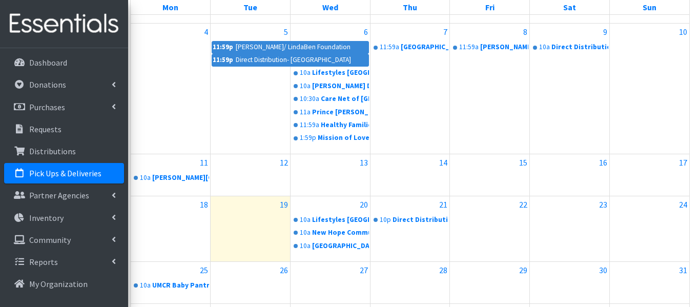
scroll to position [170, 4]
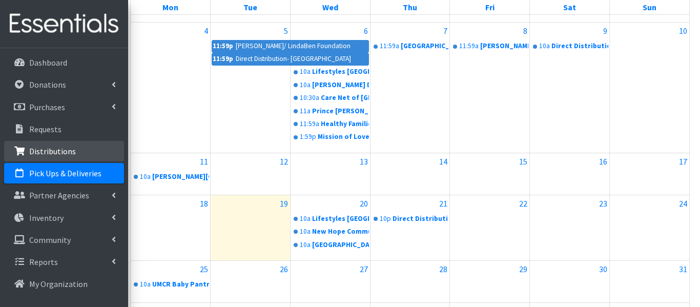
click at [55, 154] on p "Distributions" at bounding box center [52, 151] width 47 height 10
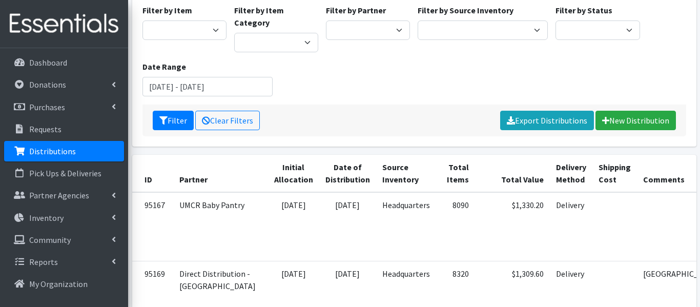
scroll to position [97, 0]
click at [191, 192] on td "UMCR Baby Pantry" at bounding box center [220, 226] width 95 height 69
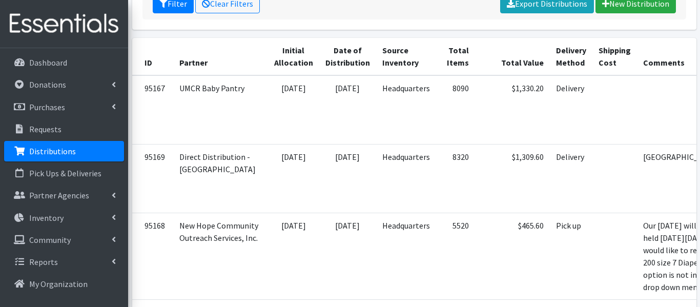
scroll to position [209, 0]
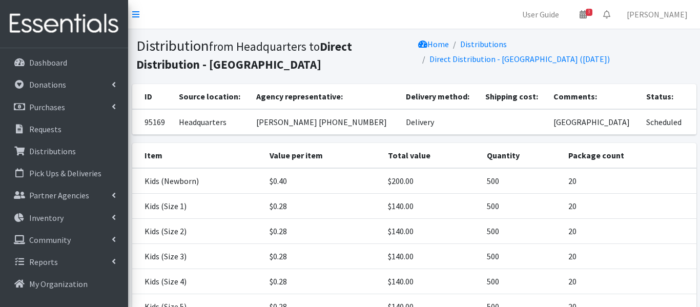
scroll to position [191, 0]
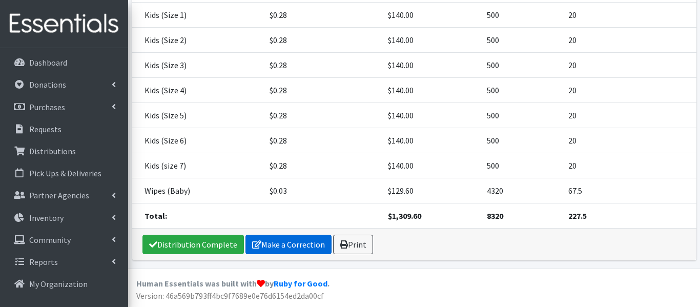
click at [256, 245] on icon at bounding box center [256, 244] width 9 height 8
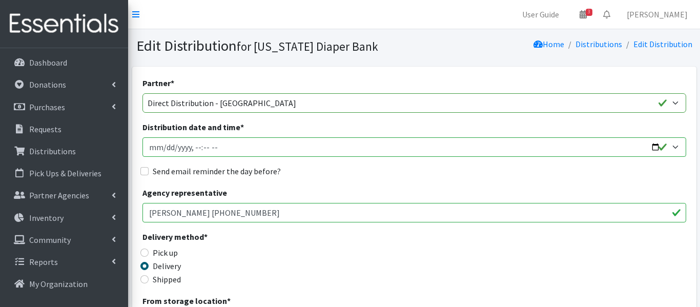
click at [165, 147] on input "Distribution date and time *" at bounding box center [415, 146] width 544 height 19
click at [194, 147] on input "Distribution date and time *" at bounding box center [415, 146] width 544 height 19
type input "2025-08-20T12:00"
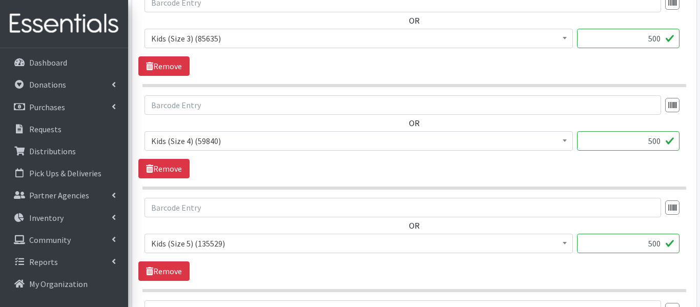
scroll to position [1162, 0]
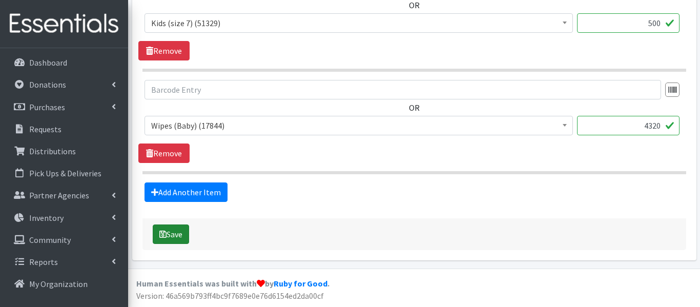
click at [170, 228] on button "Save" at bounding box center [171, 234] width 36 height 19
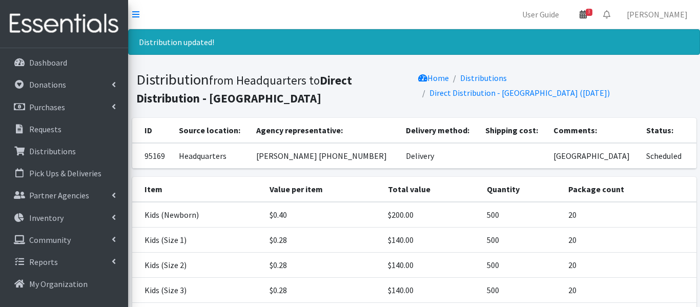
click at [587, 17] on icon at bounding box center [583, 14] width 7 height 8
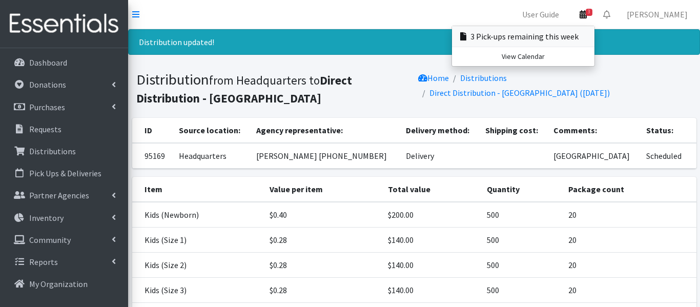
click at [595, 41] on link "3 Pick-ups remaining this week" at bounding box center [523, 36] width 143 height 21
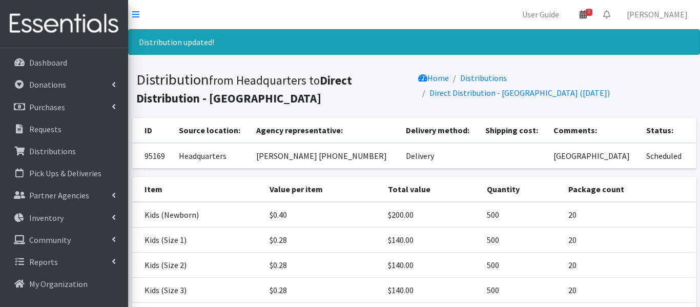
click at [587, 15] on icon at bounding box center [583, 14] width 7 height 8
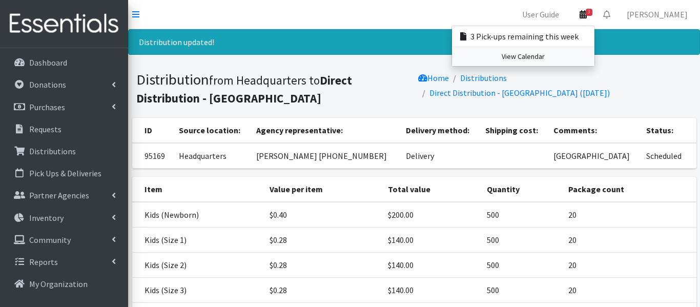
click at [595, 63] on link "View Calendar" at bounding box center [523, 56] width 143 height 19
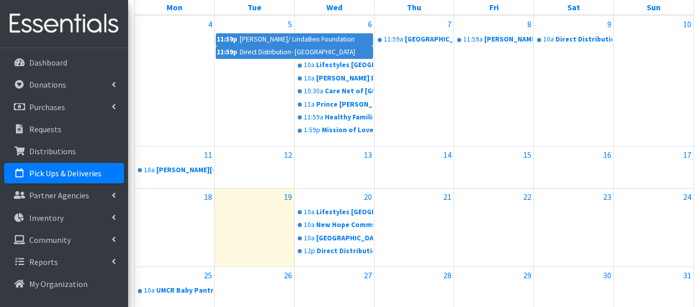
scroll to position [179, 0]
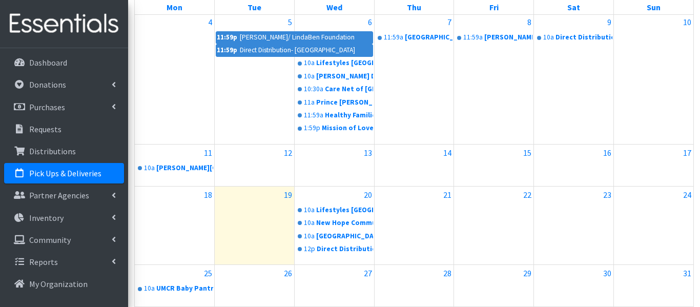
click at [609, 63] on div "9 10a Direct Distribution- Charles County" at bounding box center [573, 79] width 79 height 130
click at [92, 155] on link "Distributions" at bounding box center [64, 151] width 120 height 21
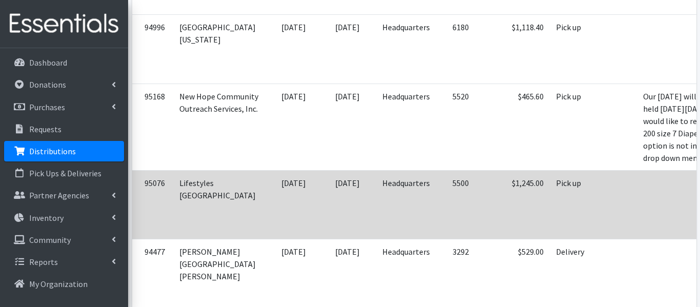
scroll to position [0, 28]
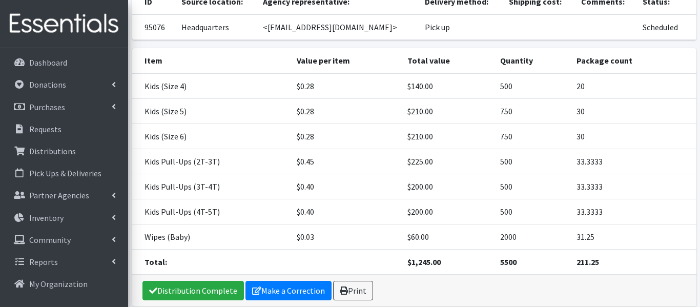
scroll to position [93, 0]
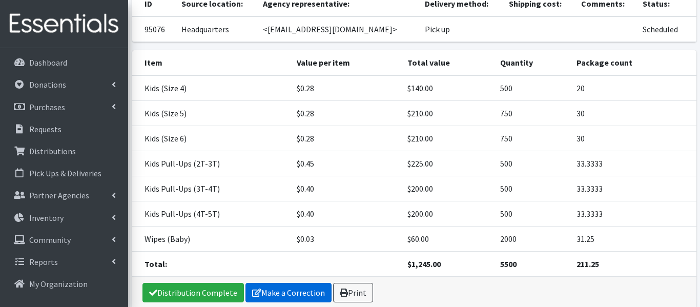
click at [289, 295] on link "Make a Correction" at bounding box center [289, 292] width 86 height 19
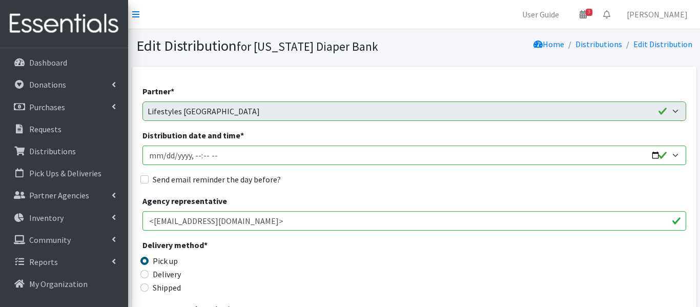
click at [205, 153] on input "Distribution date and time *" at bounding box center [415, 155] width 544 height 19
type input "[DATE]T10:30"
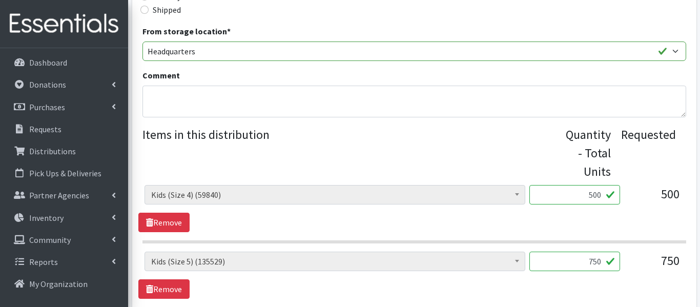
scroll to position [747, 0]
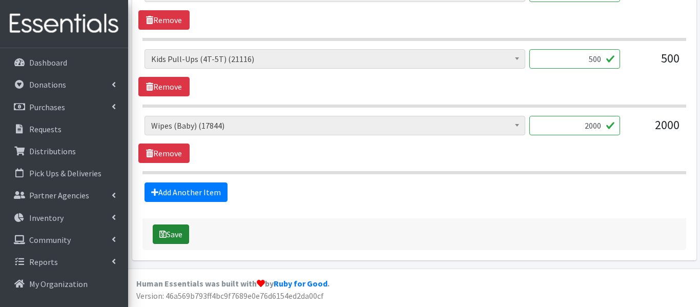
click at [178, 234] on button "Save" at bounding box center [171, 234] width 36 height 19
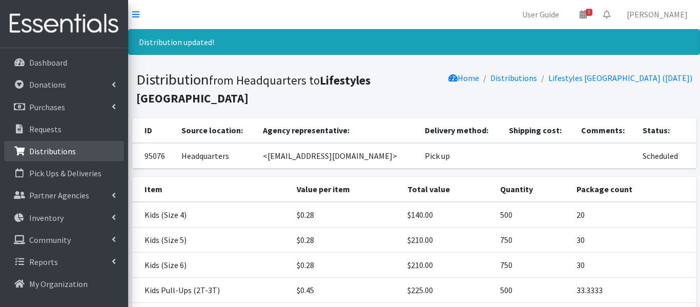
click at [60, 152] on p "Distributions" at bounding box center [52, 151] width 47 height 10
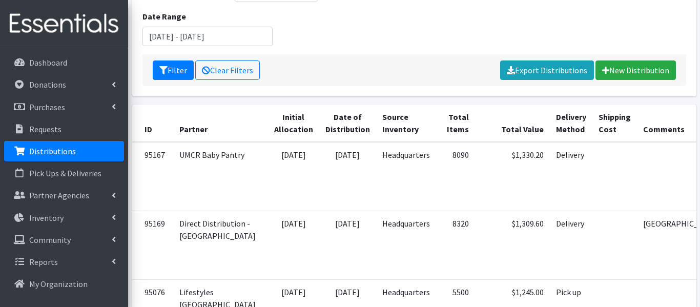
click at [268, 193] on td "[DATE]" at bounding box center [293, 176] width 51 height 69
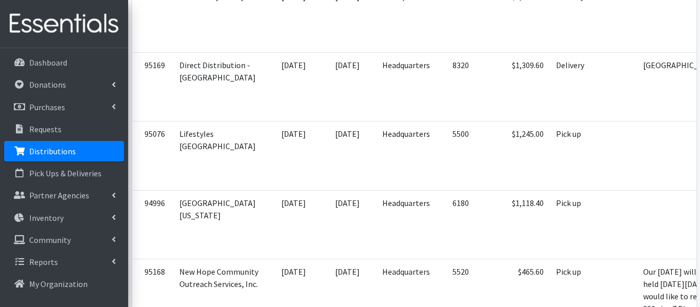
scroll to position [307, 0]
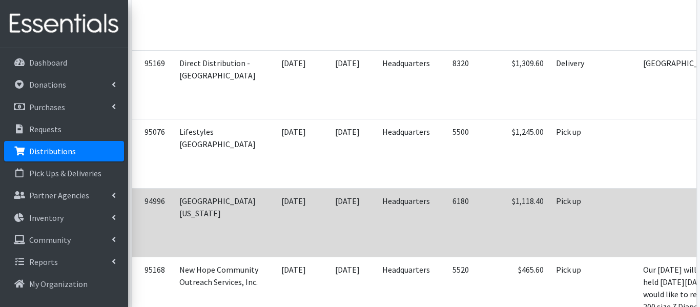
click at [638, 229] on tr "94996 University of Maryland 08/13/2025 08/20/2025 Headquarters 6180 $1,118.40 …" at bounding box center [479, 222] width 695 height 69
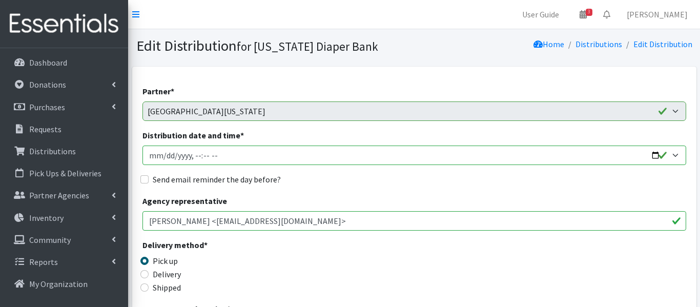
click at [194, 156] on input "Distribution date and time *" at bounding box center [415, 155] width 544 height 19
type input "[DATE]T11:00"
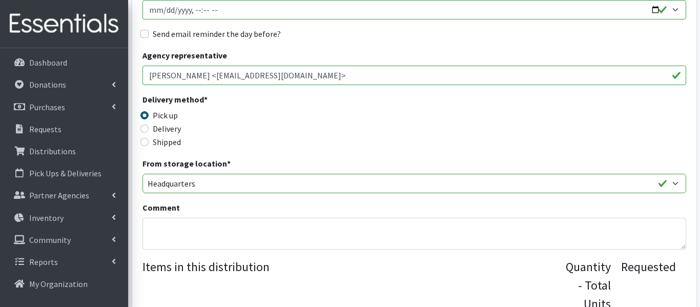
scroll to position [947, 0]
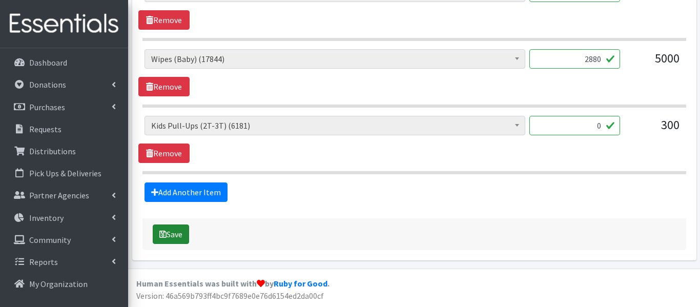
click at [169, 233] on button "Save" at bounding box center [171, 234] width 36 height 19
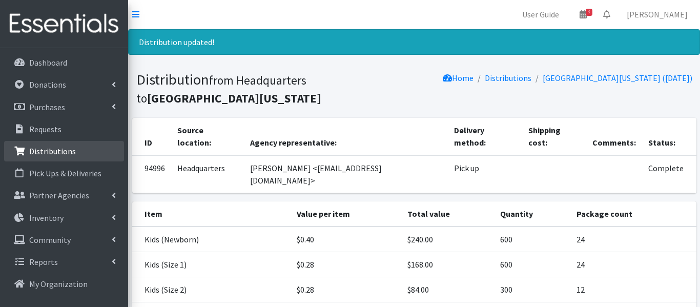
click at [51, 148] on p "Distributions" at bounding box center [52, 151] width 47 height 10
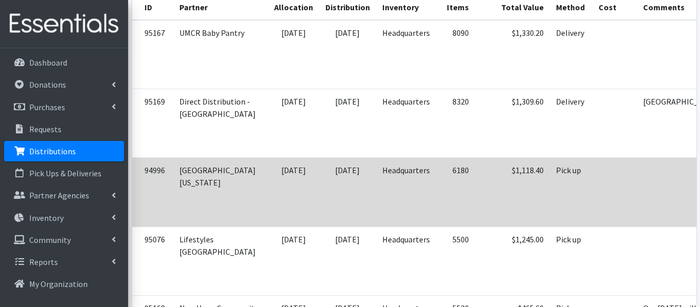
scroll to position [0, 28]
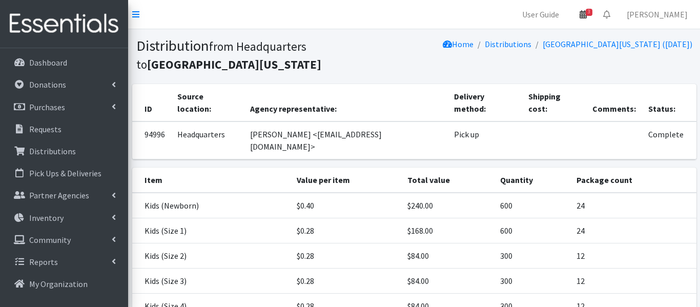
click at [595, 17] on link "3" at bounding box center [584, 14] width 24 height 21
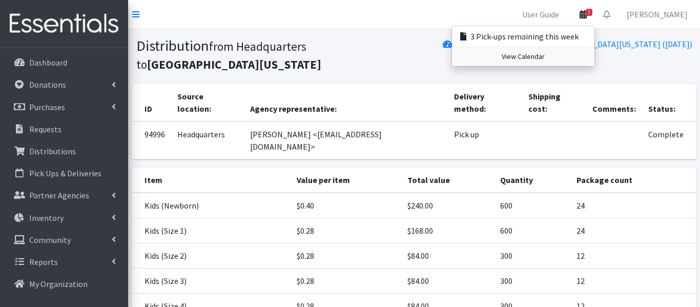
click at [595, 62] on link "View Calendar" at bounding box center [523, 56] width 143 height 19
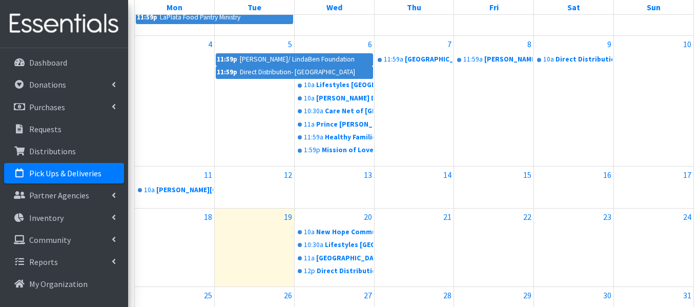
scroll to position [259, 0]
